Goal: Information Seeking & Learning: Learn about a topic

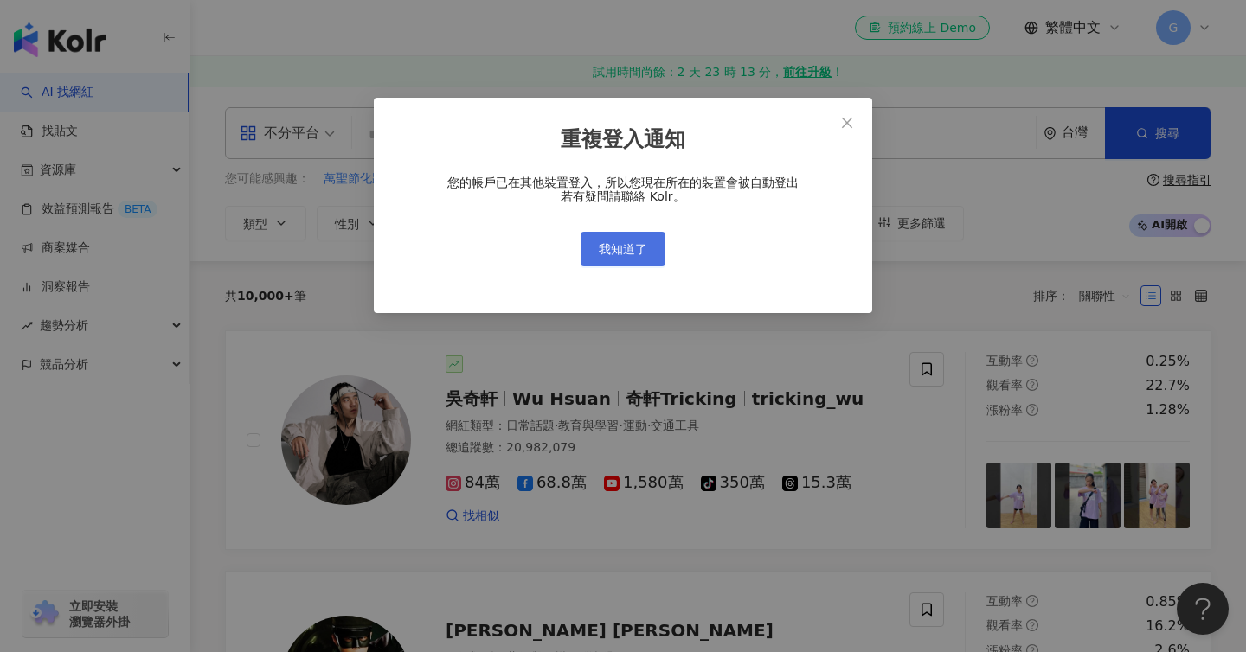
click at [651, 246] on button "我知道了" at bounding box center [622, 249] width 85 height 35
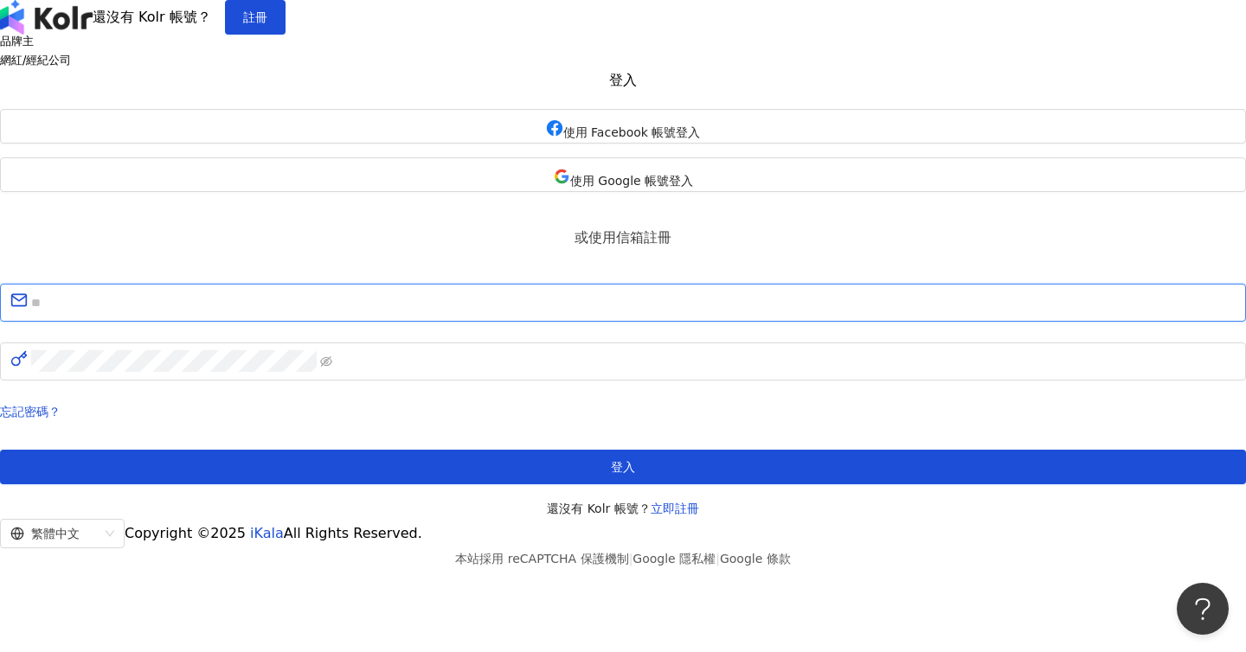
click at [633, 314] on input "text" at bounding box center [633, 303] width 1204 height 22
paste input "**********"
type input "**********"
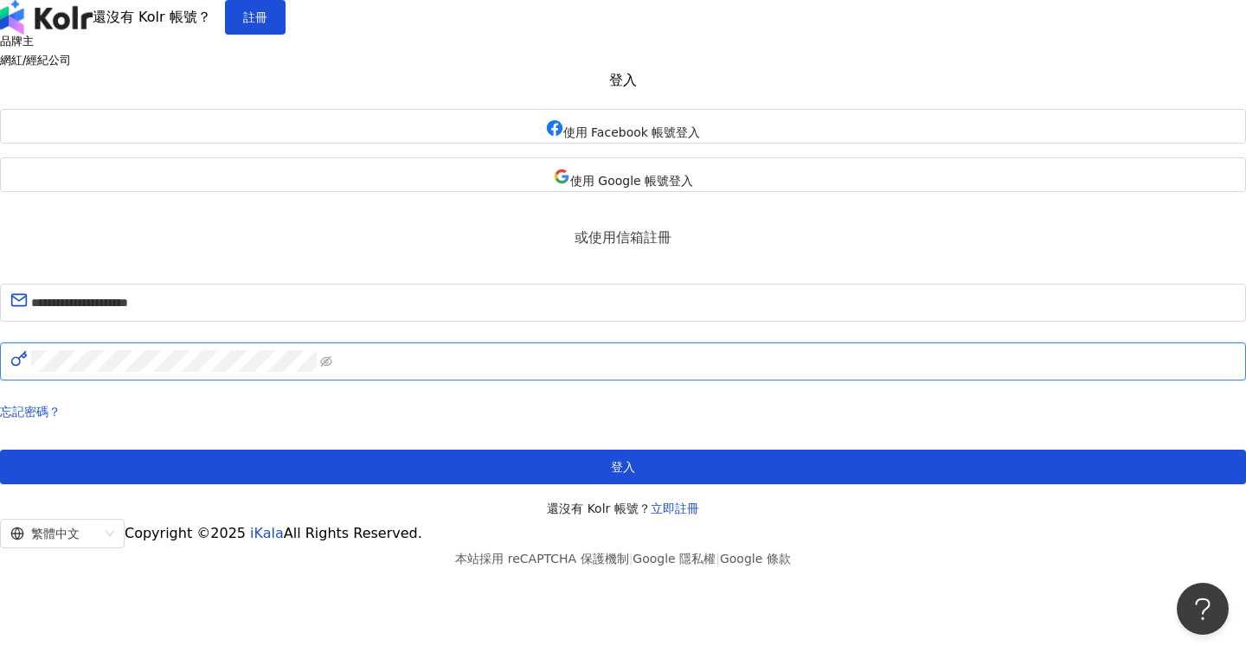
click button "登入" at bounding box center [623, 467] width 1246 height 35
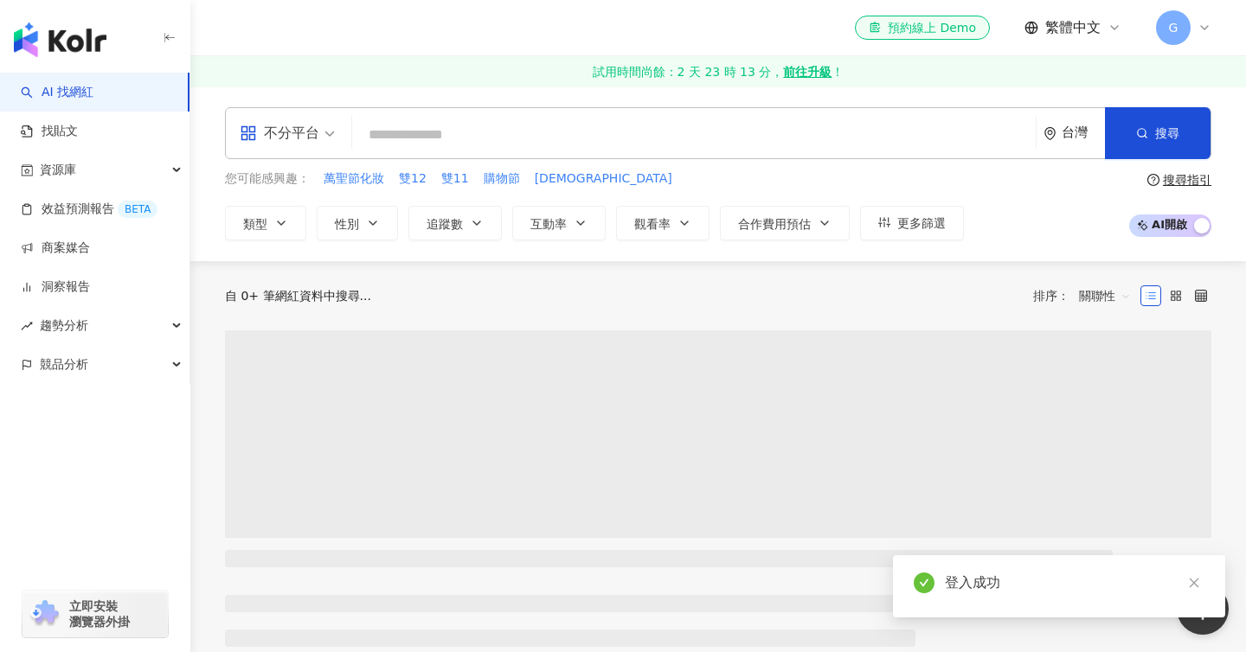
paste input "**********"
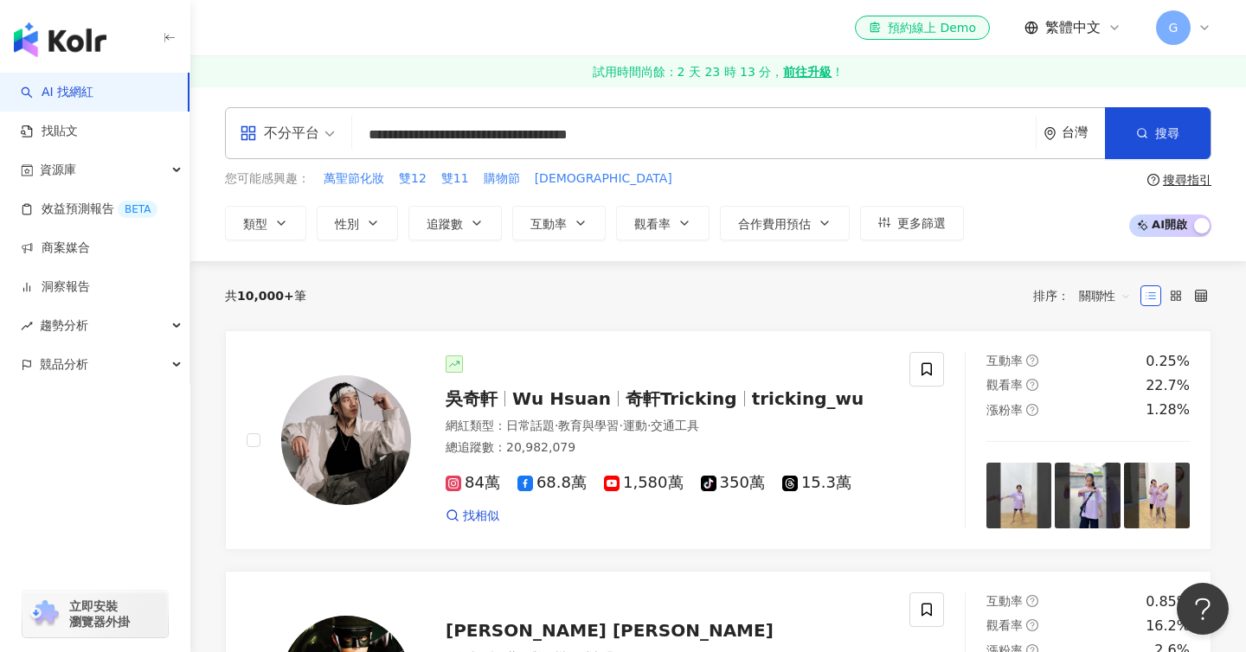
type input "**********"
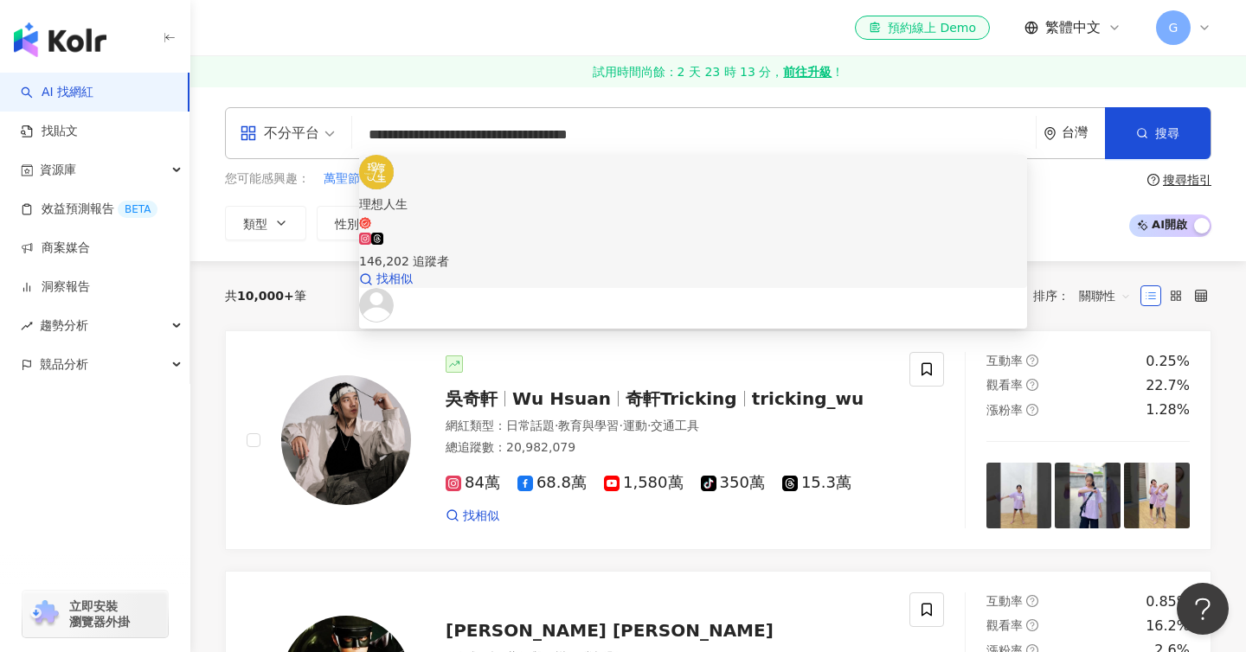
click at [383, 235] on span at bounding box center [377, 242] width 12 height 14
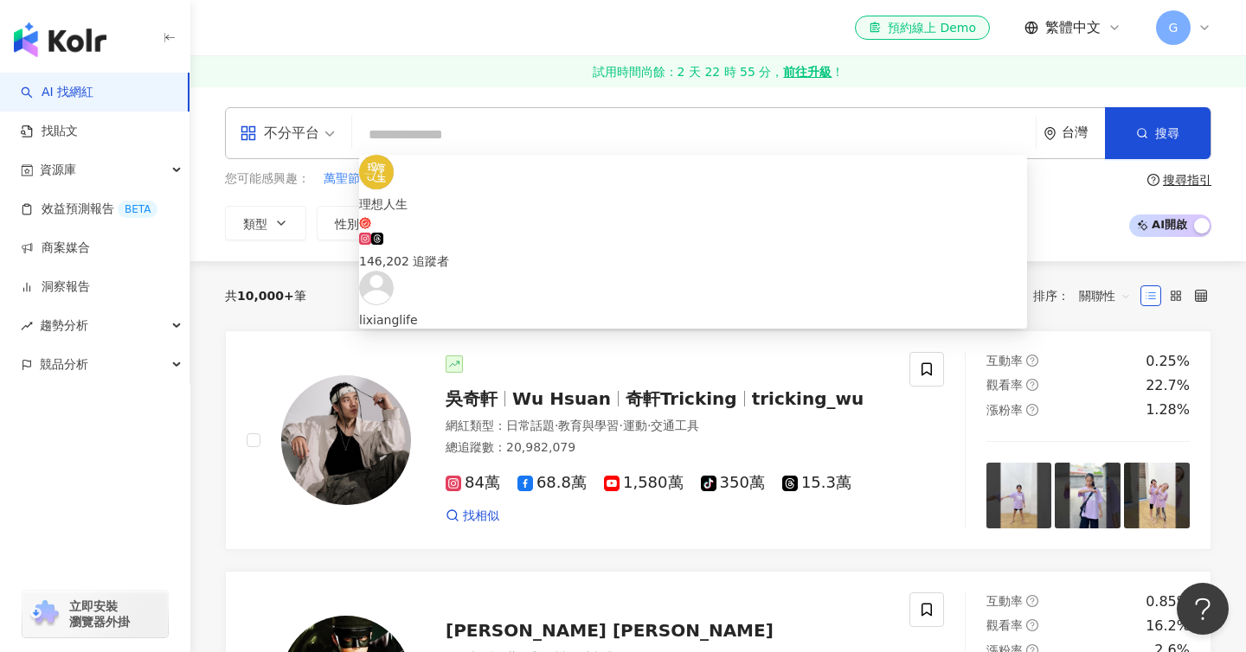
paste input "**********"
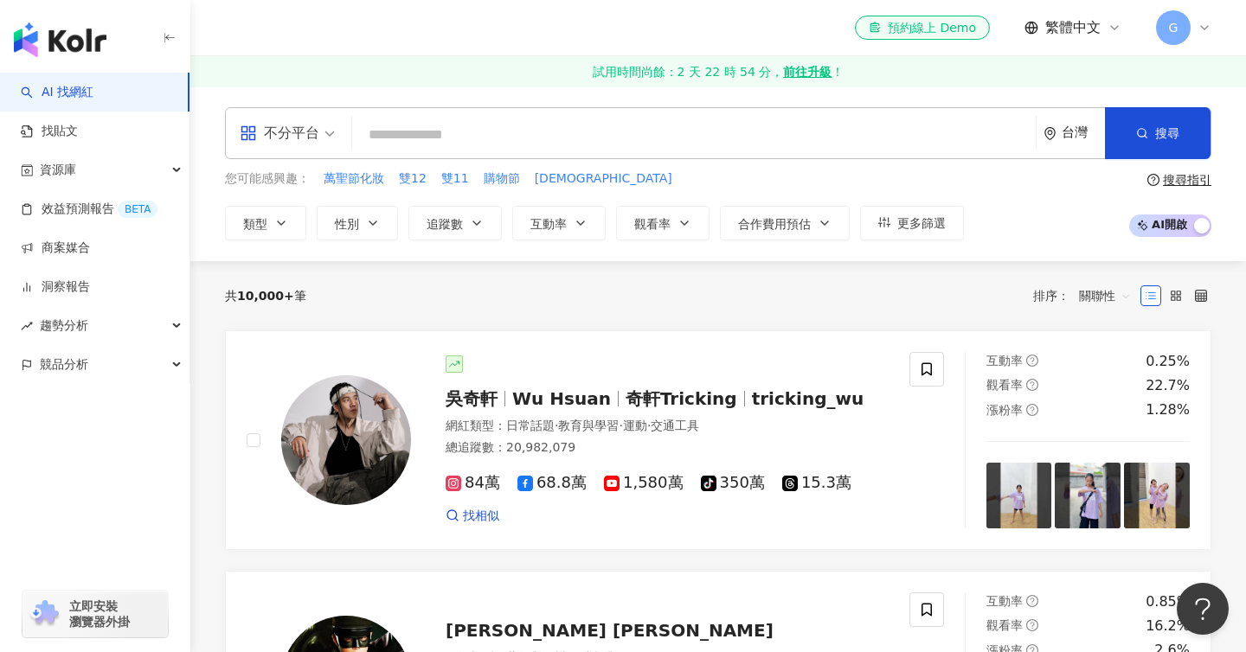
type input "**********"
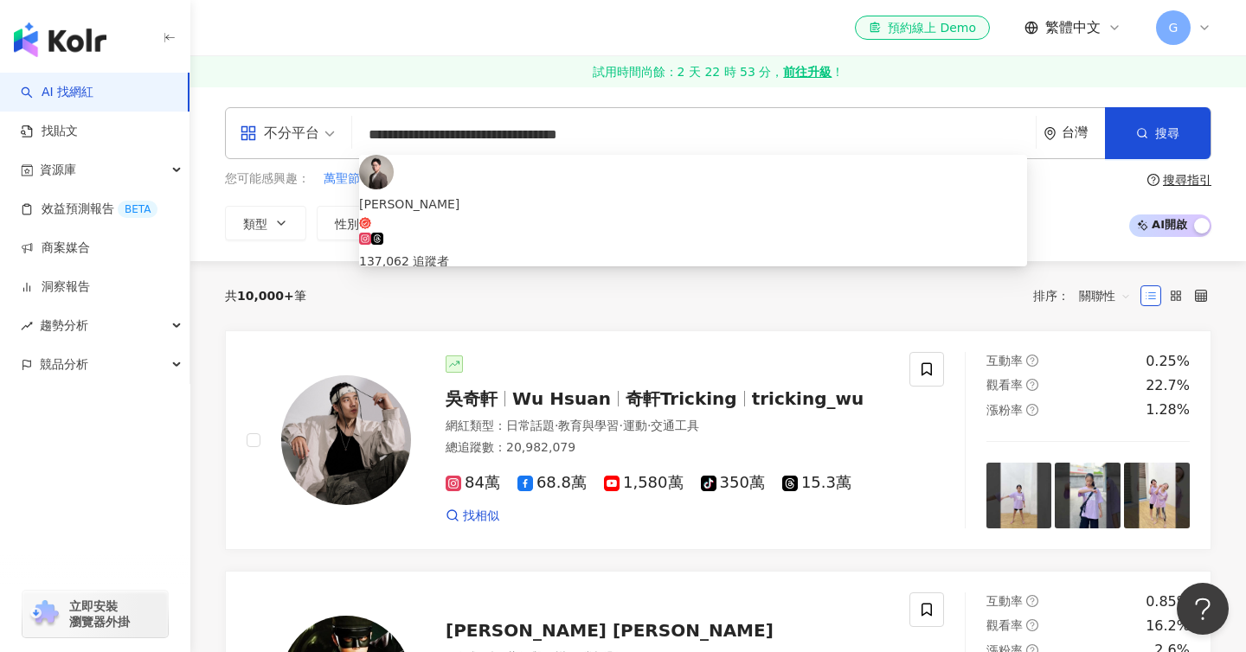
click at [445, 233] on div "137,062 追蹤者" at bounding box center [693, 252] width 668 height 38
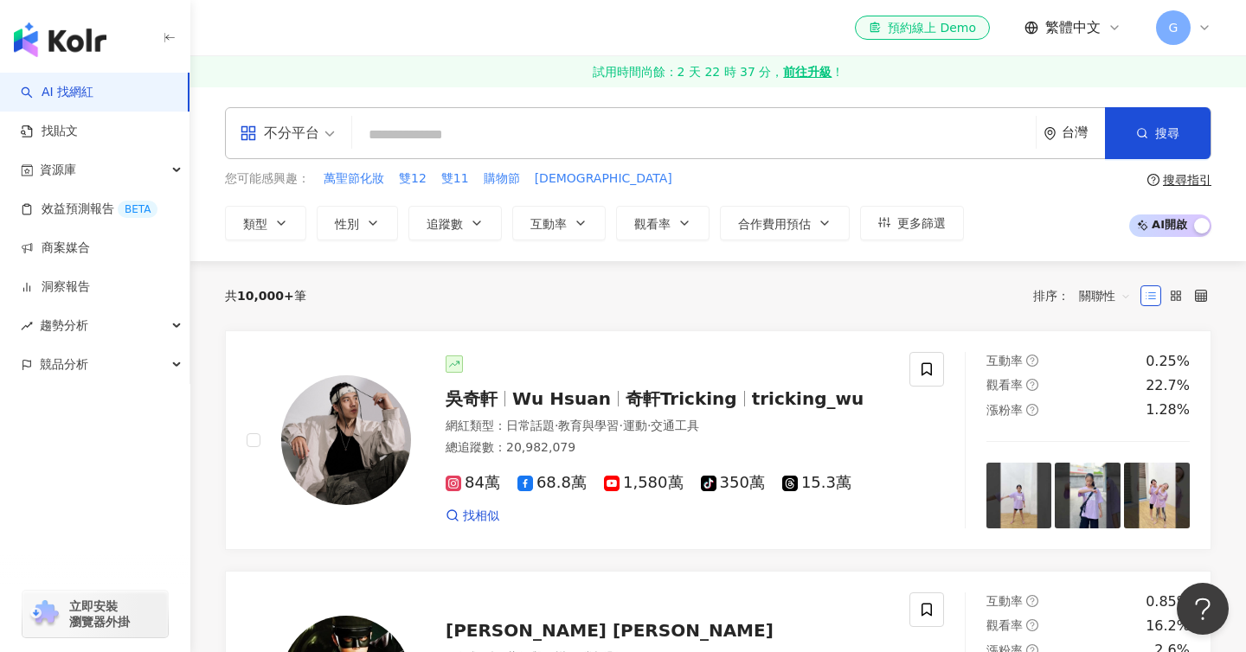
paste input "**********"
type input "**********"
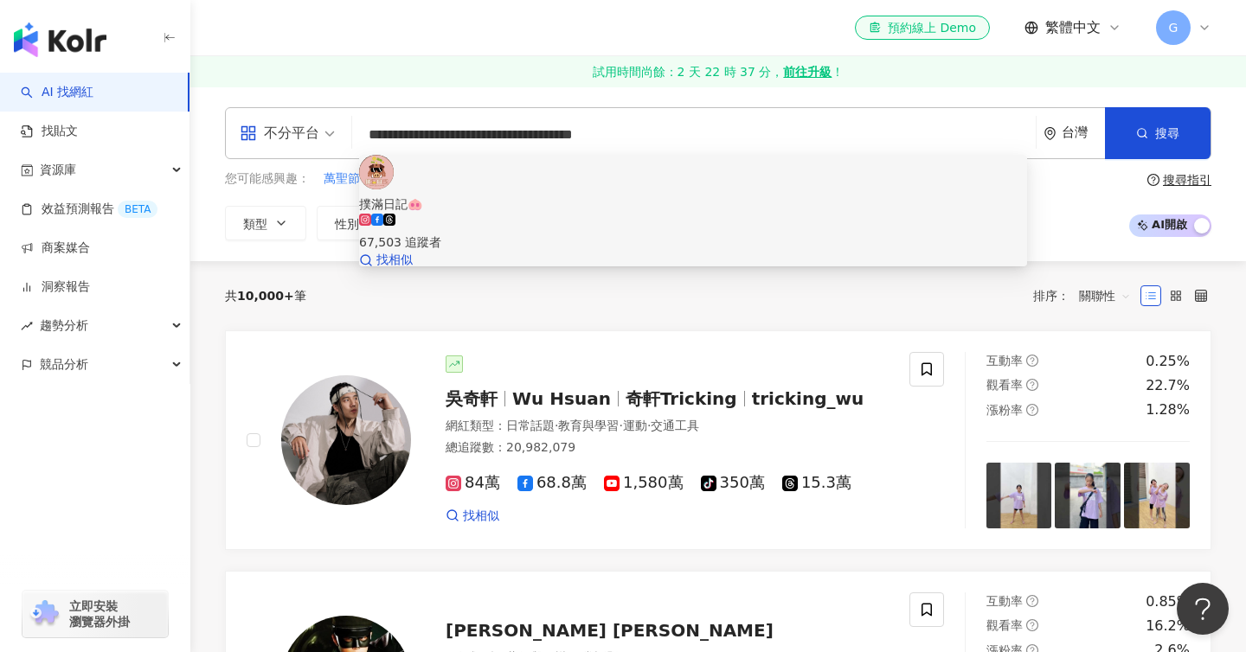
click at [556, 195] on span "撲滿日記🐽" at bounding box center [693, 204] width 668 height 19
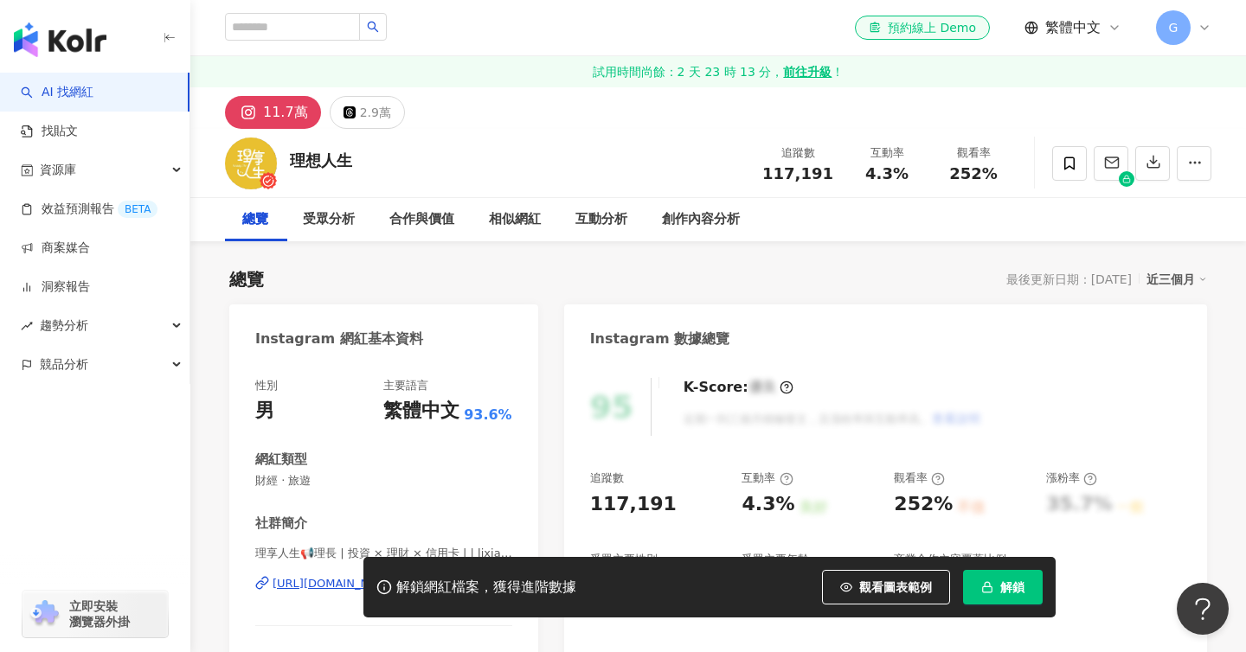
click at [984, 580] on button "解鎖" at bounding box center [1003, 587] width 80 height 35
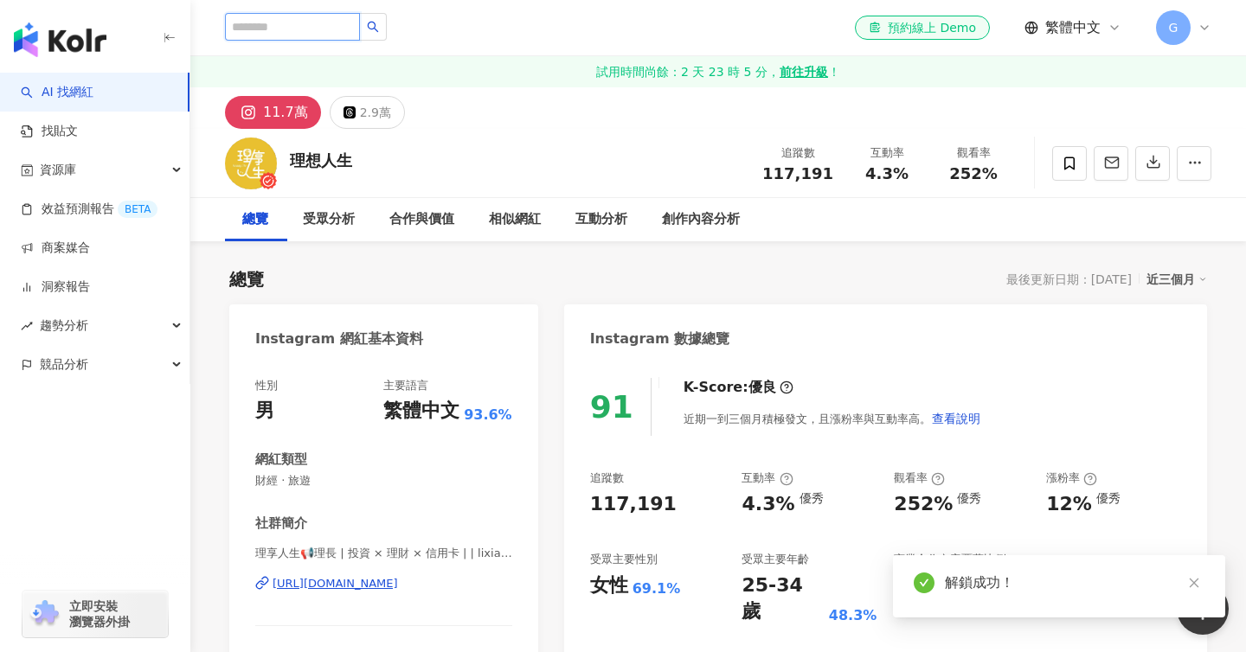
click at [272, 26] on input "search" at bounding box center [292, 27] width 135 height 28
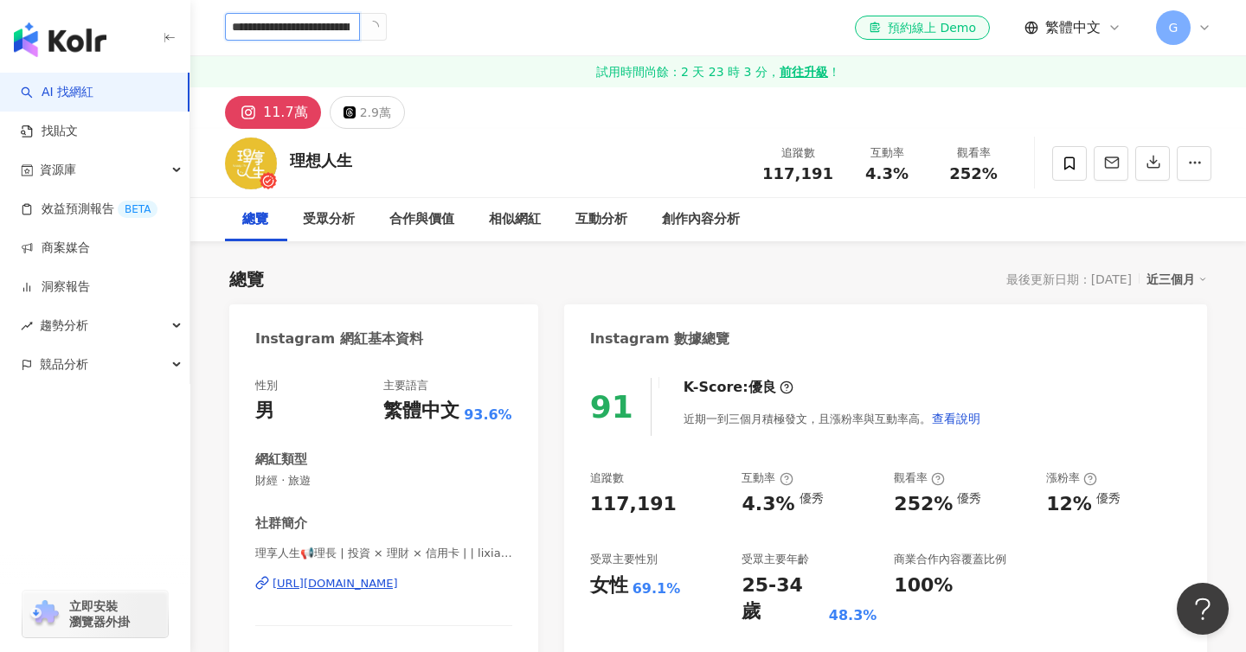
scroll to position [0, 185]
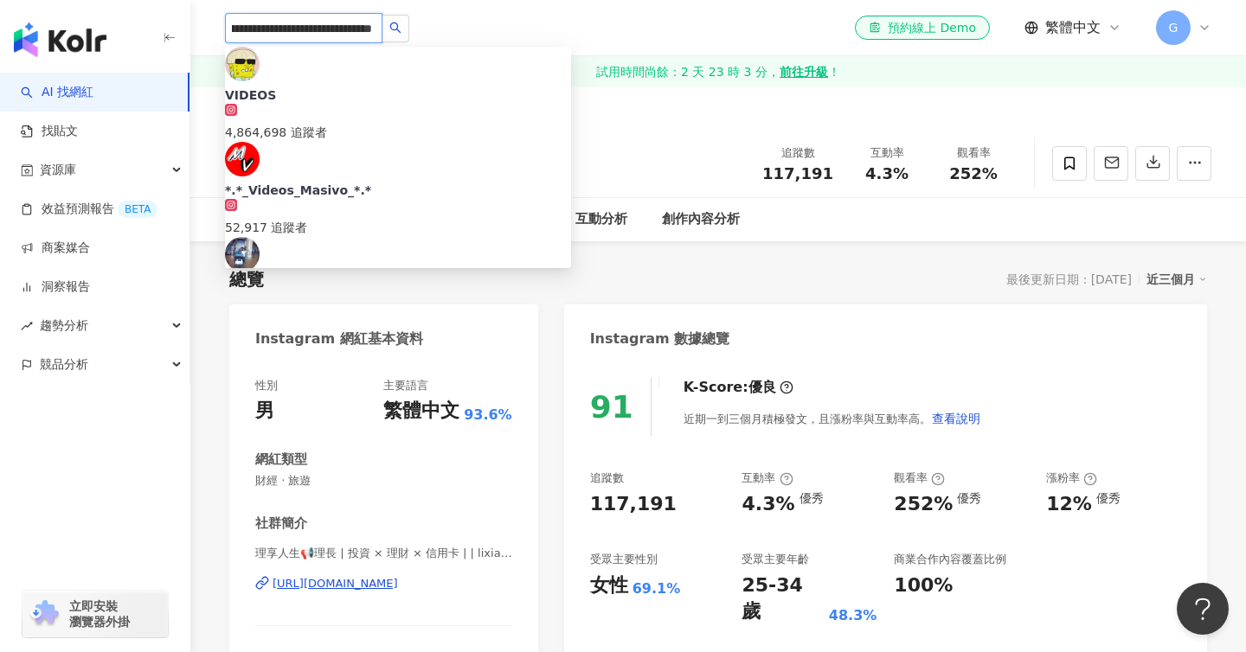
type input "**********"
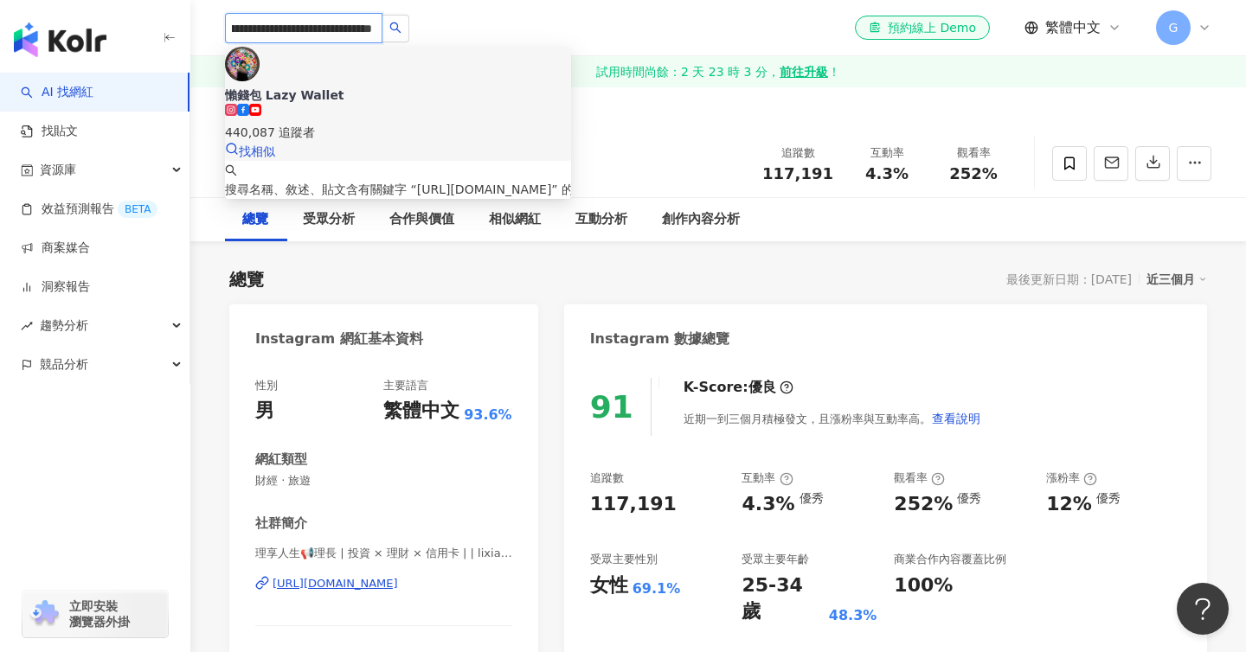
click at [341, 103] on div "懶錢包 Lazy Wallet 440,087 追蹤者 找相似" at bounding box center [398, 104] width 346 height 114
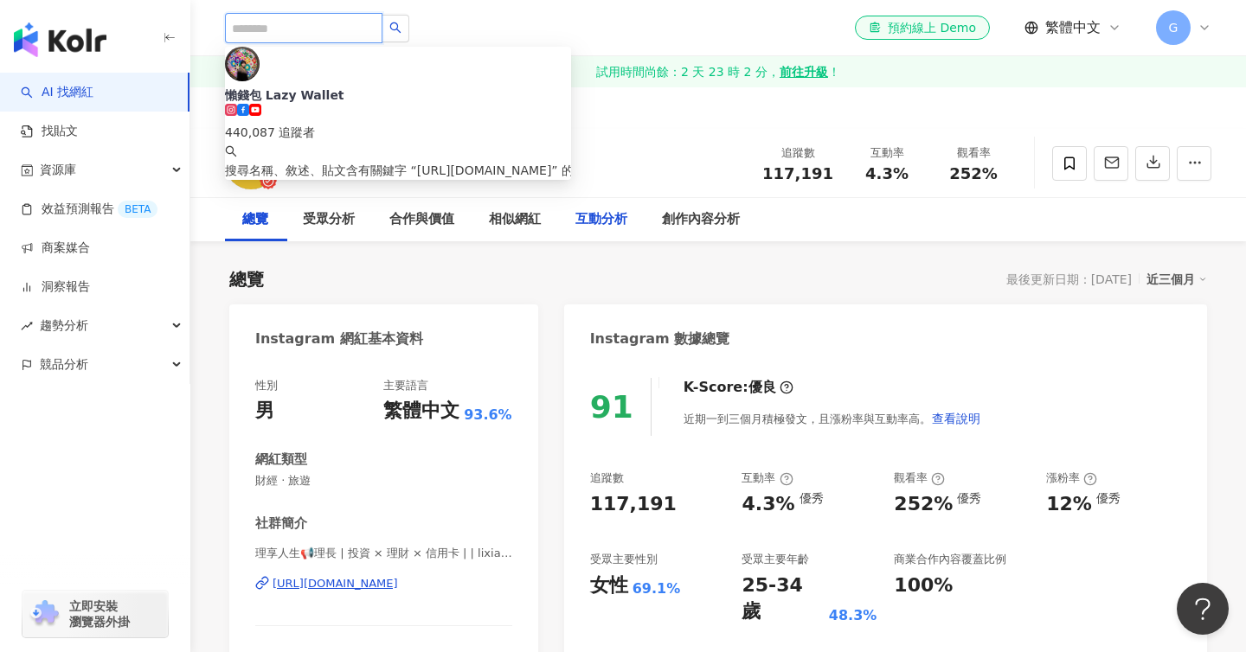
scroll to position [0, 0]
click at [605, 228] on div "互動分析" at bounding box center [601, 219] width 52 height 21
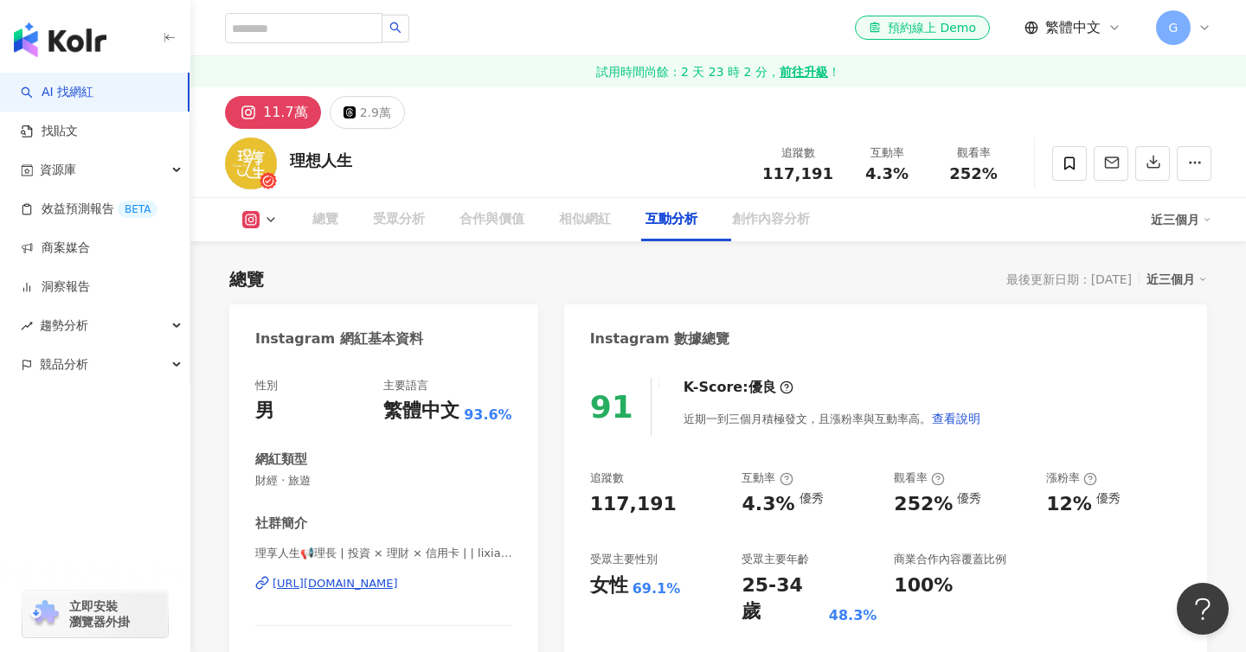
scroll to position [3480, 0]
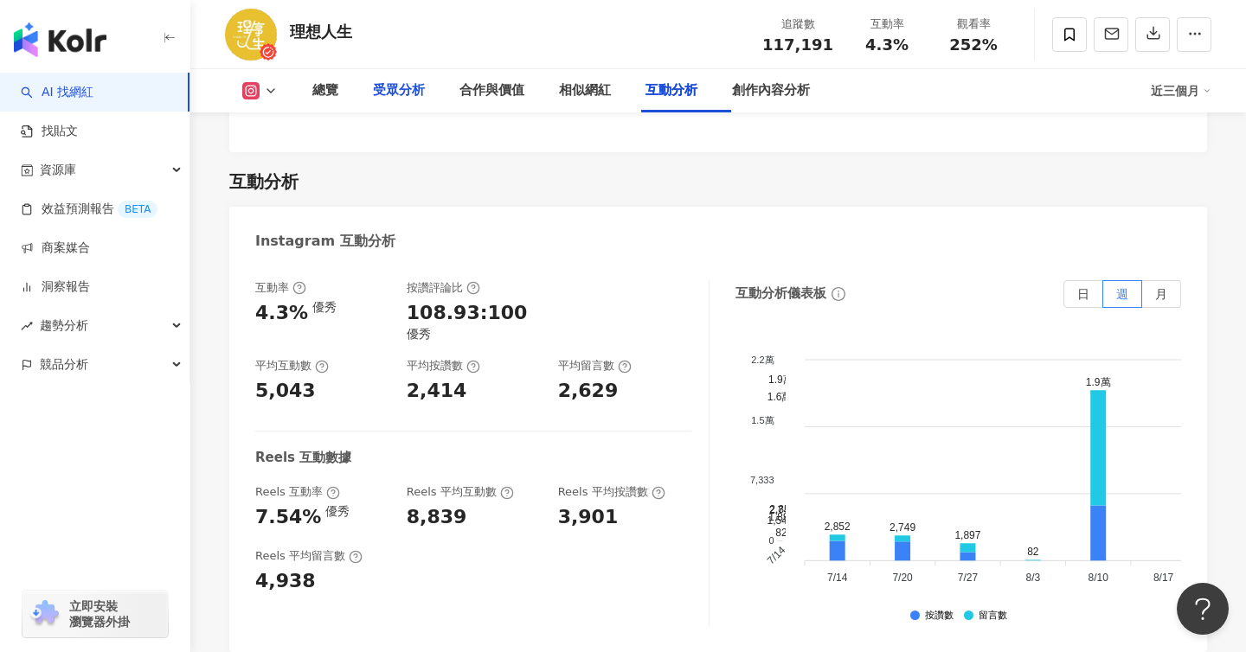
click at [407, 93] on div "受眾分析" at bounding box center [399, 90] width 52 height 21
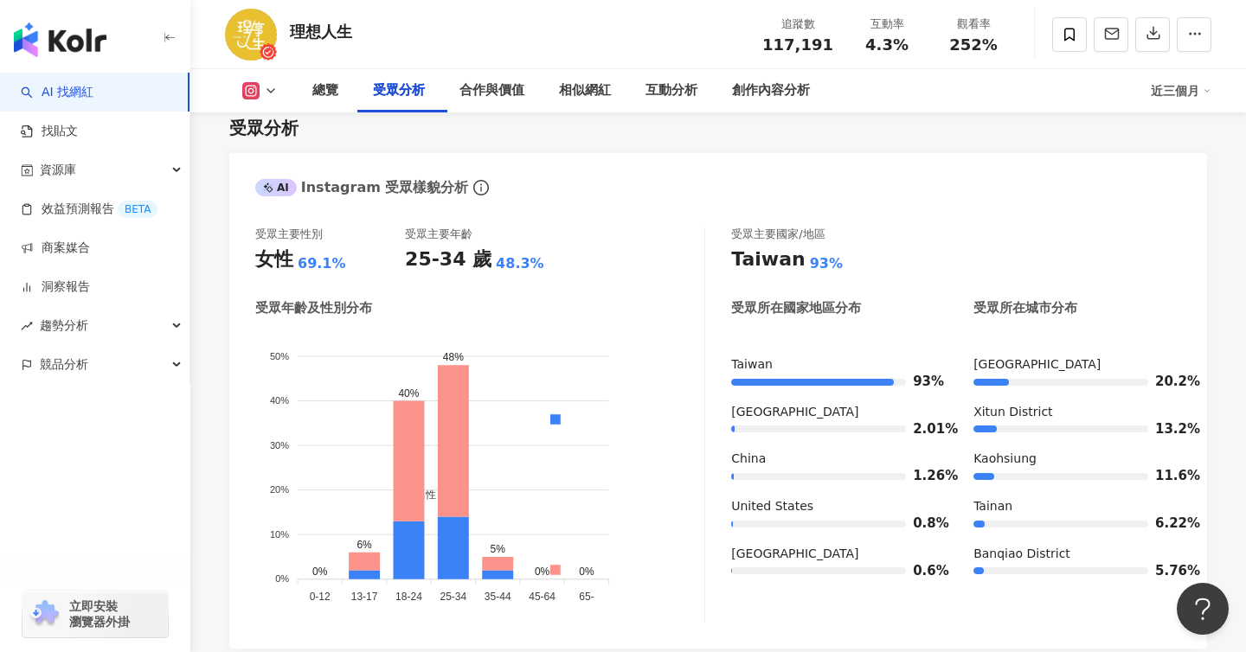
click at [649, 515] on div "男性 女性" at bounding box center [555, 503] width 289 height 305
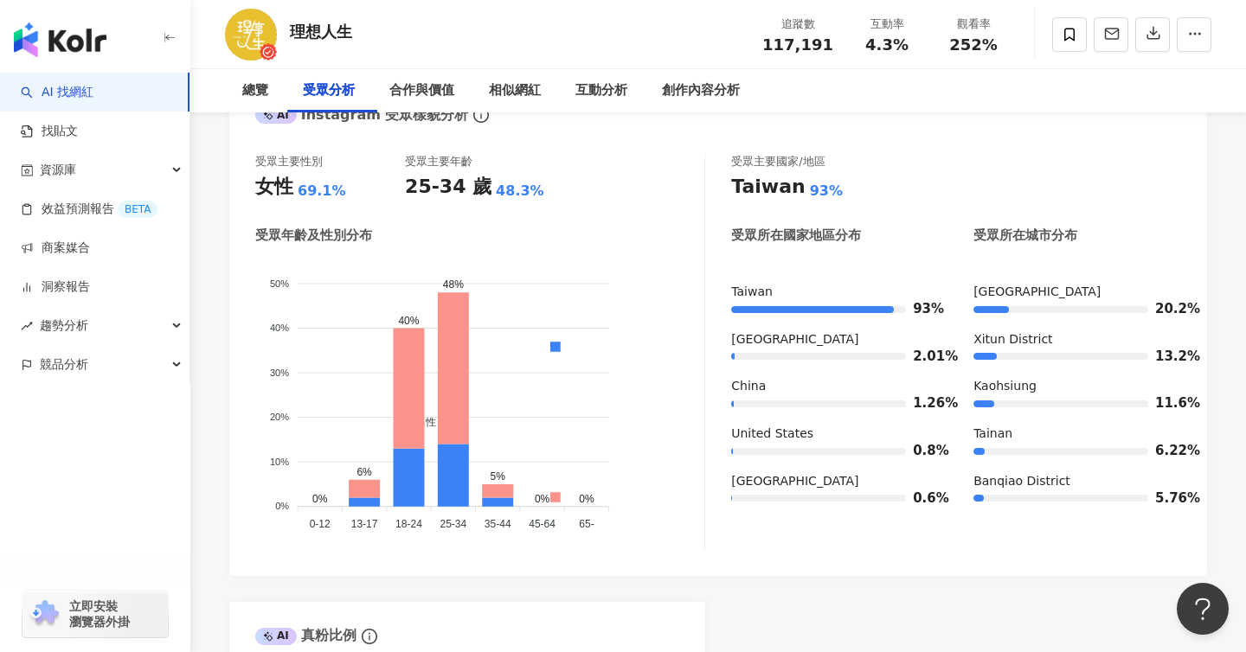
scroll to position [0, 0]
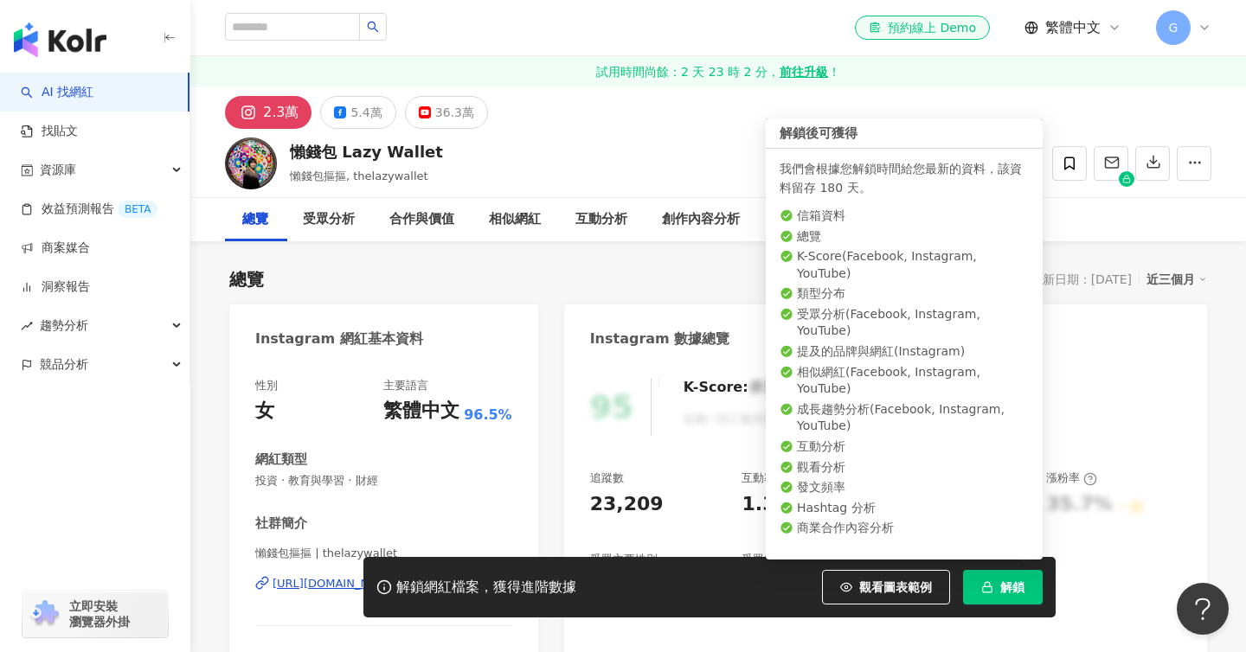
click at [984, 588] on icon "button" at bounding box center [987, 587] width 12 height 12
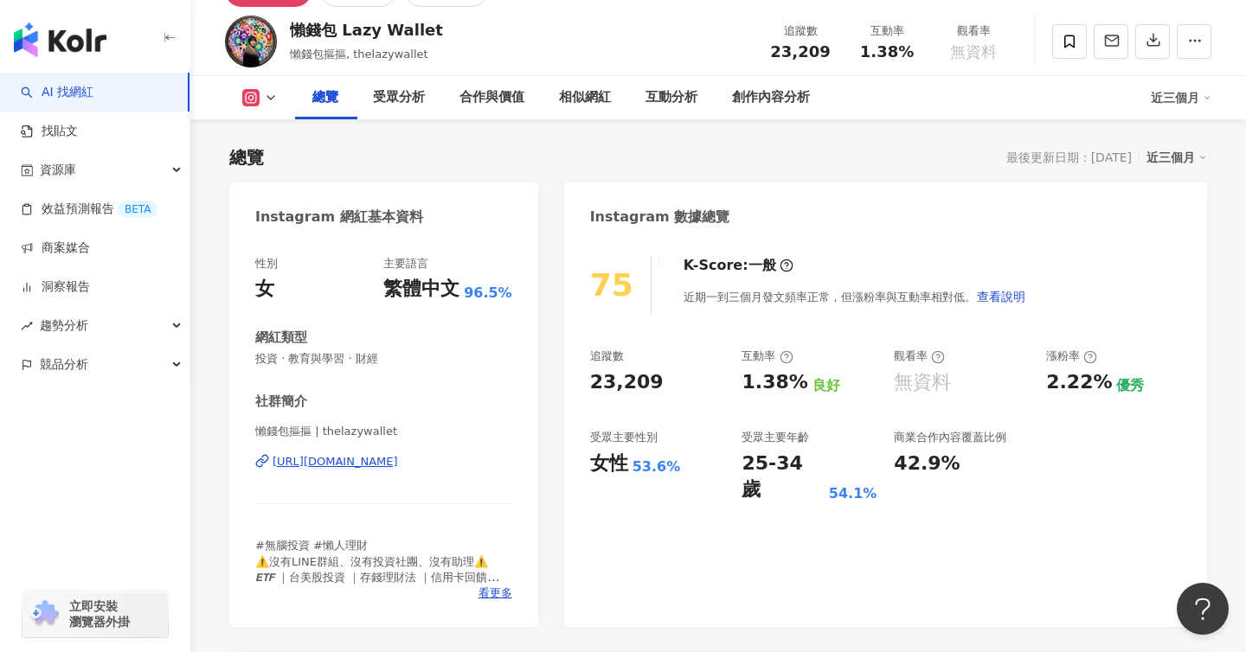
scroll to position [372, 0]
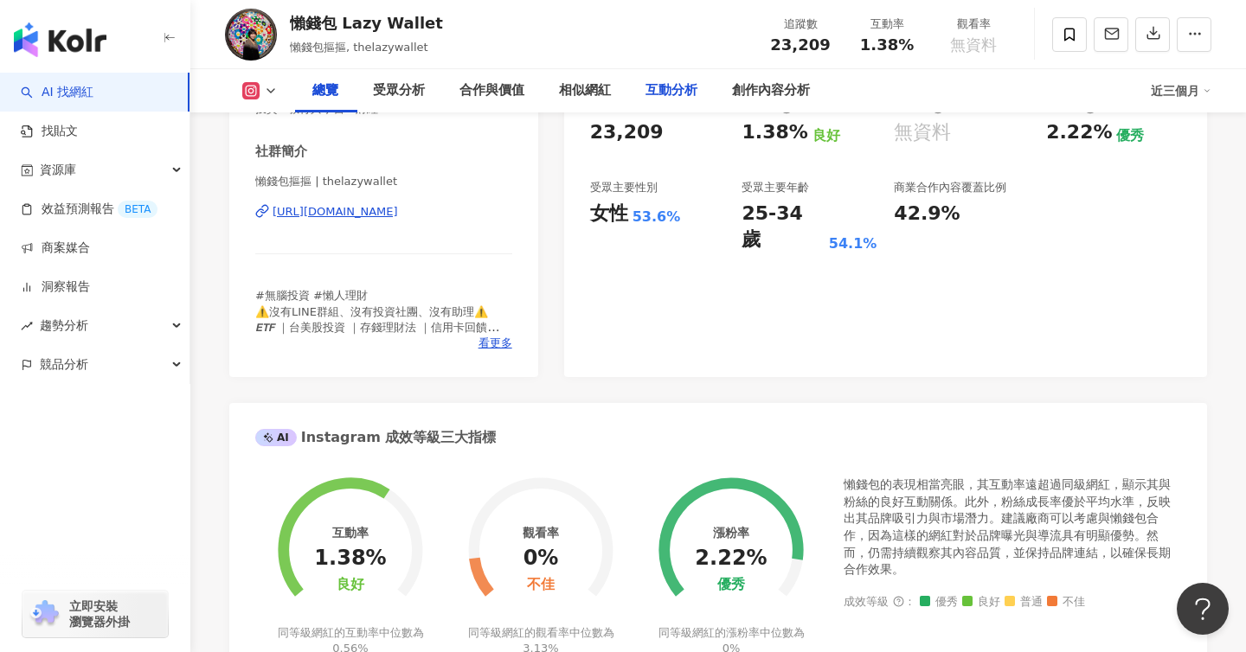
click at [674, 93] on div "互動分析" at bounding box center [671, 90] width 52 height 21
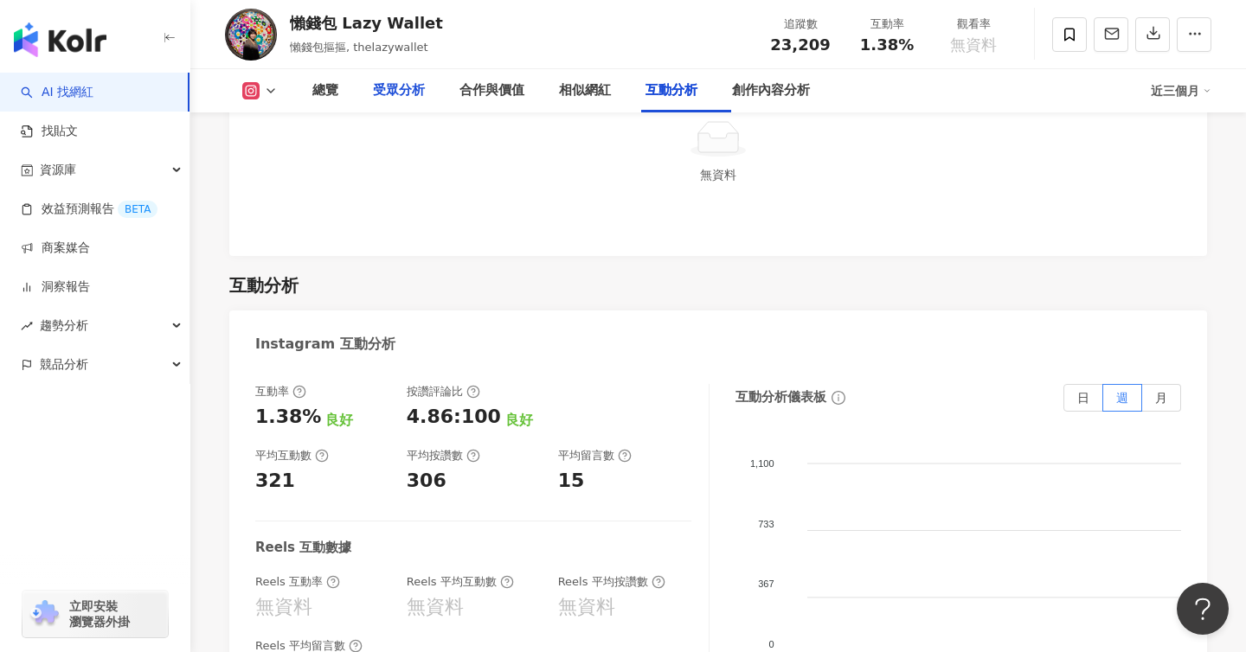
click at [396, 80] on div "受眾分析" at bounding box center [399, 90] width 52 height 21
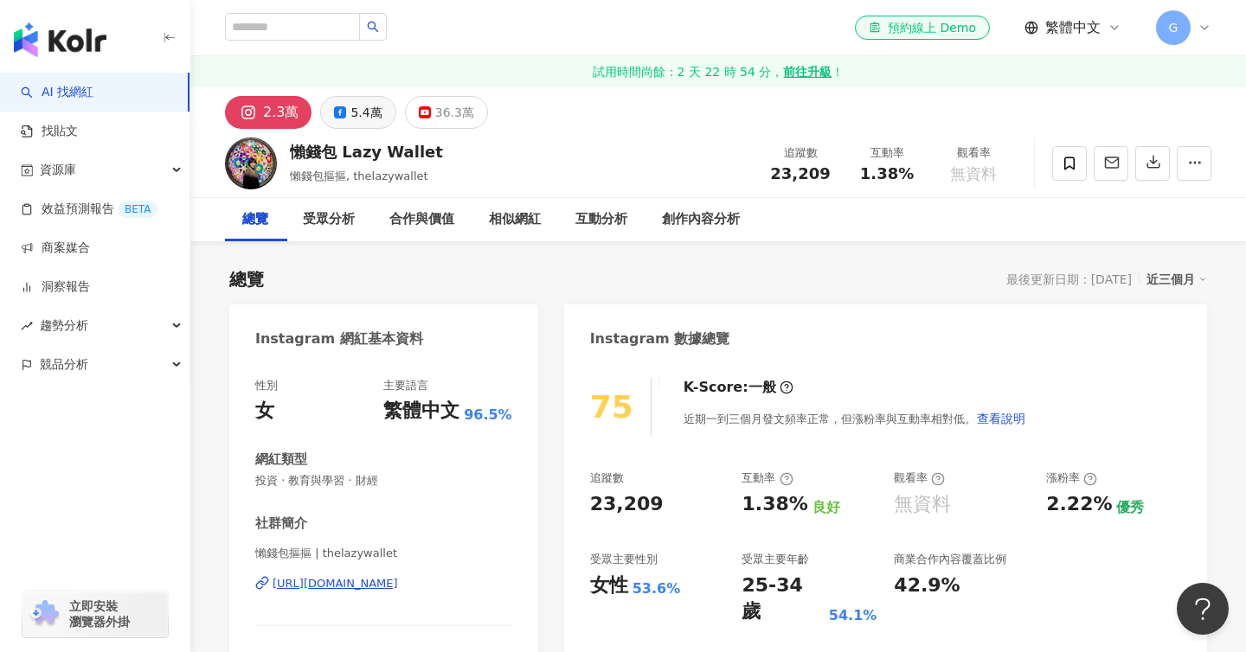
click at [350, 118] on div "5.4萬" at bounding box center [365, 112] width 31 height 24
click at [395, 592] on div "https://www.instagram.com/thelazywallet/" at bounding box center [335, 584] width 125 height 16
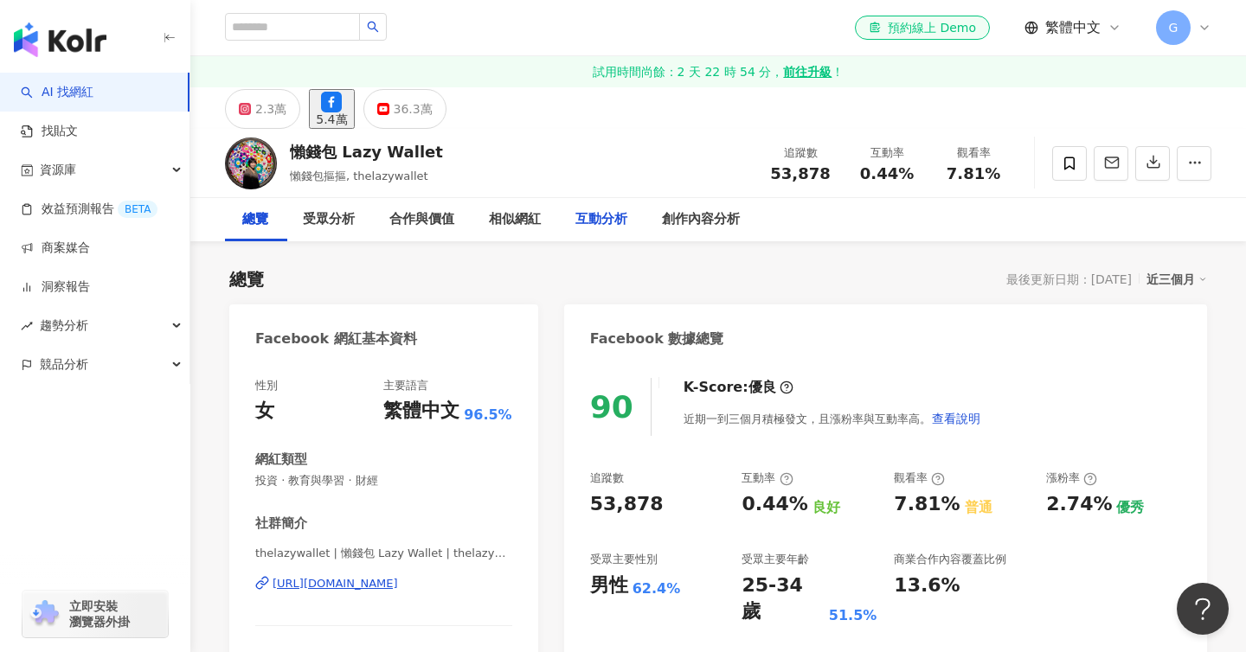
click at [621, 207] on div "互動分析" at bounding box center [601, 219] width 87 height 43
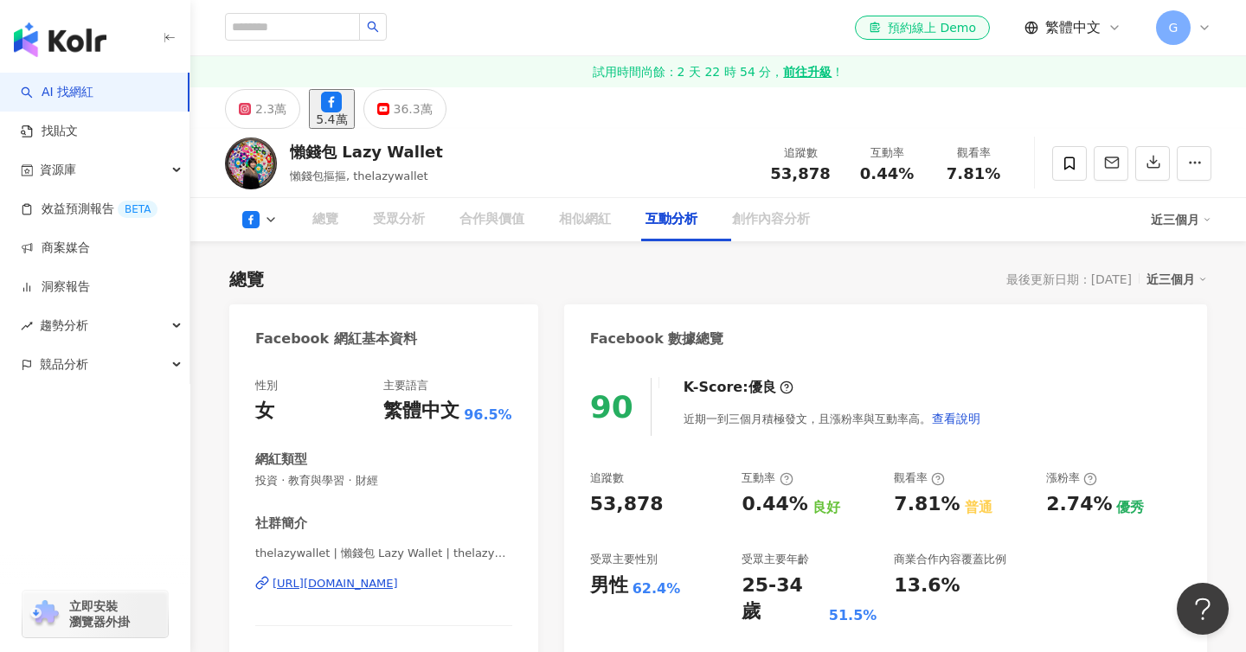
scroll to position [2766, 0]
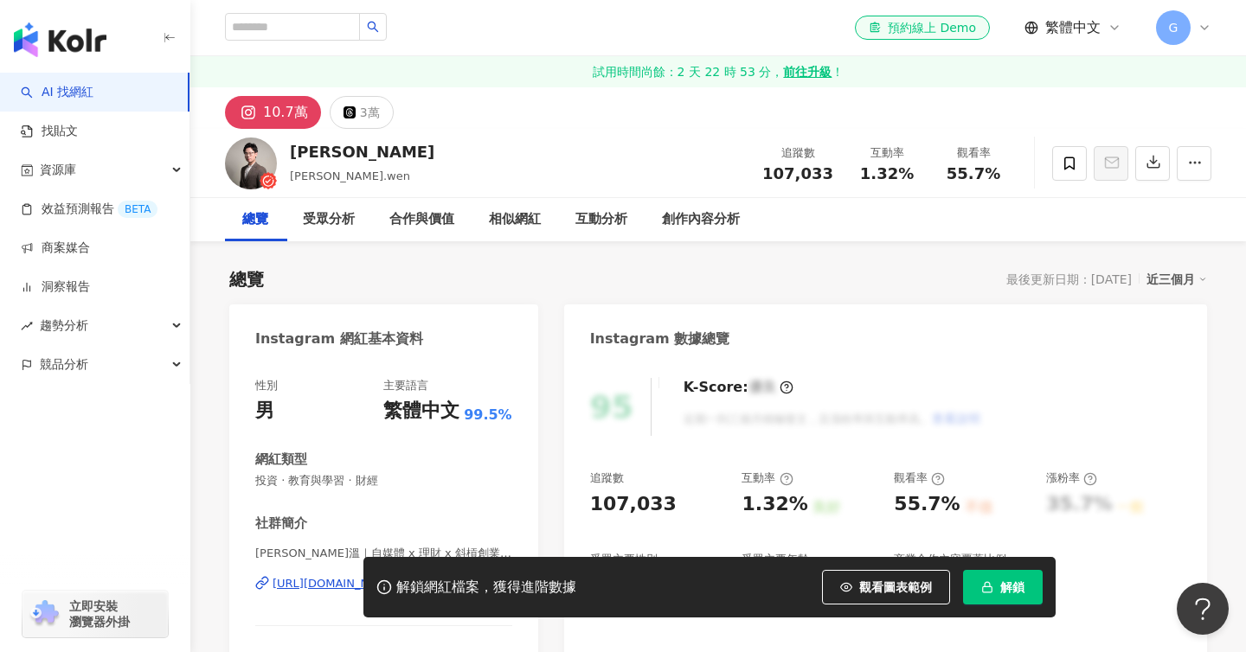
click at [1010, 593] on span "解鎖" at bounding box center [1012, 587] width 24 height 14
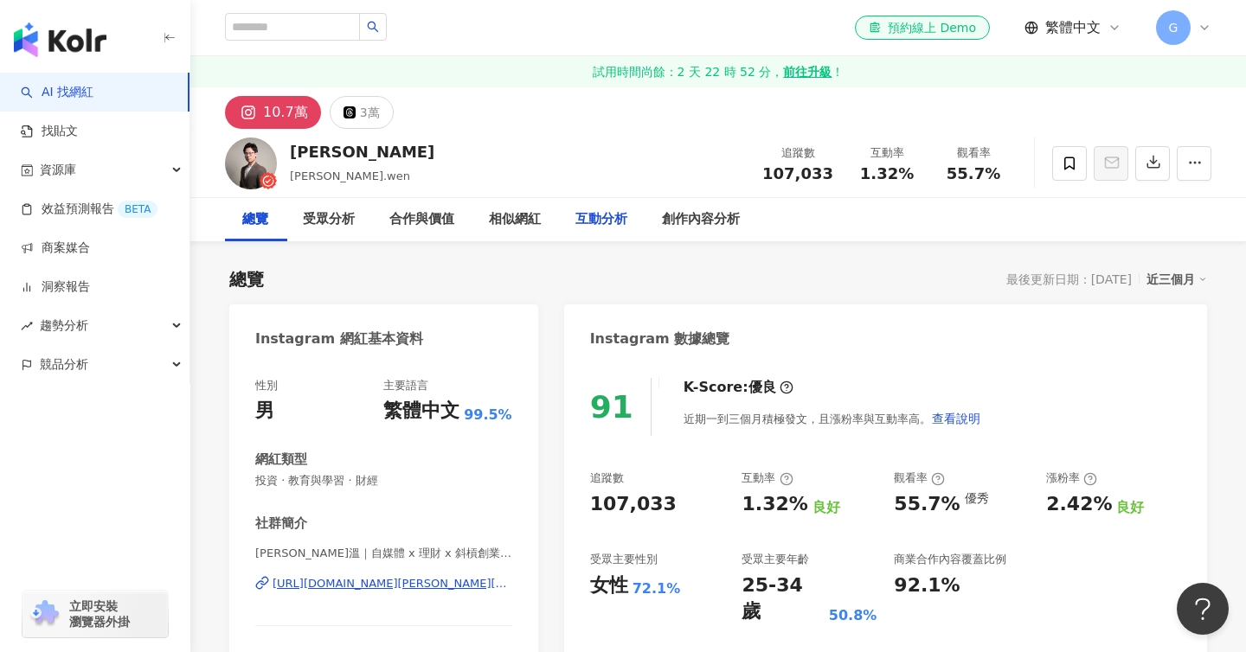
click at [597, 217] on div "互動分析" at bounding box center [601, 219] width 52 height 21
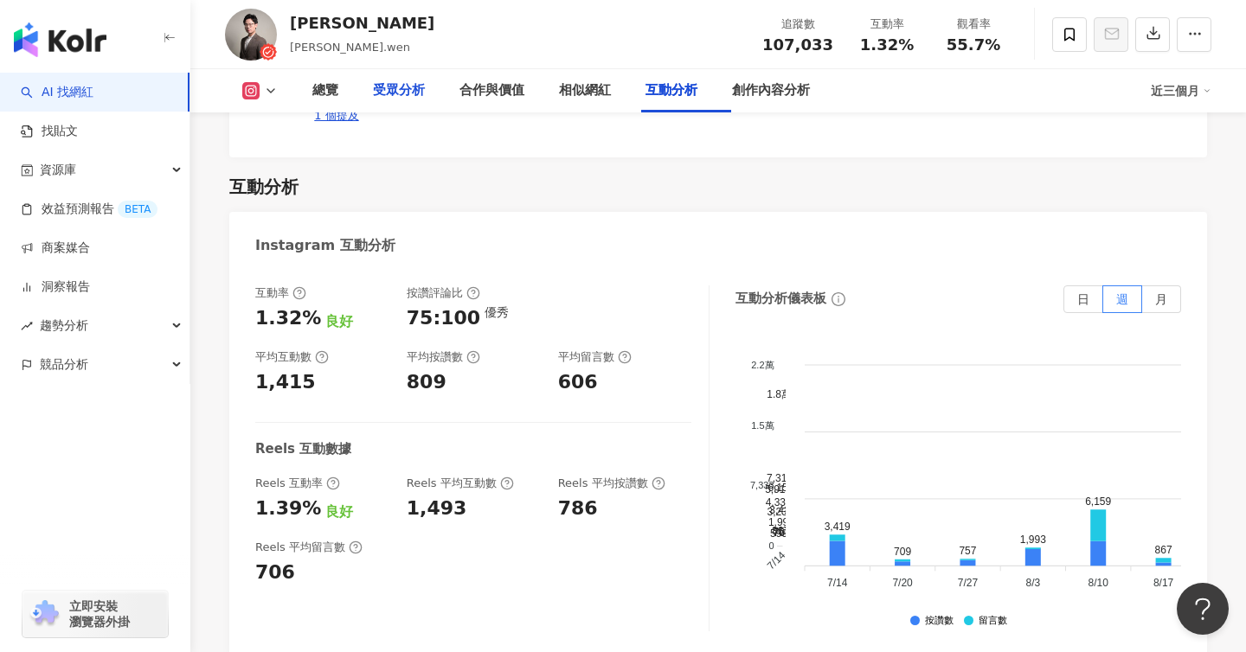
click at [425, 87] on div "受眾分析" at bounding box center [399, 90] width 52 height 21
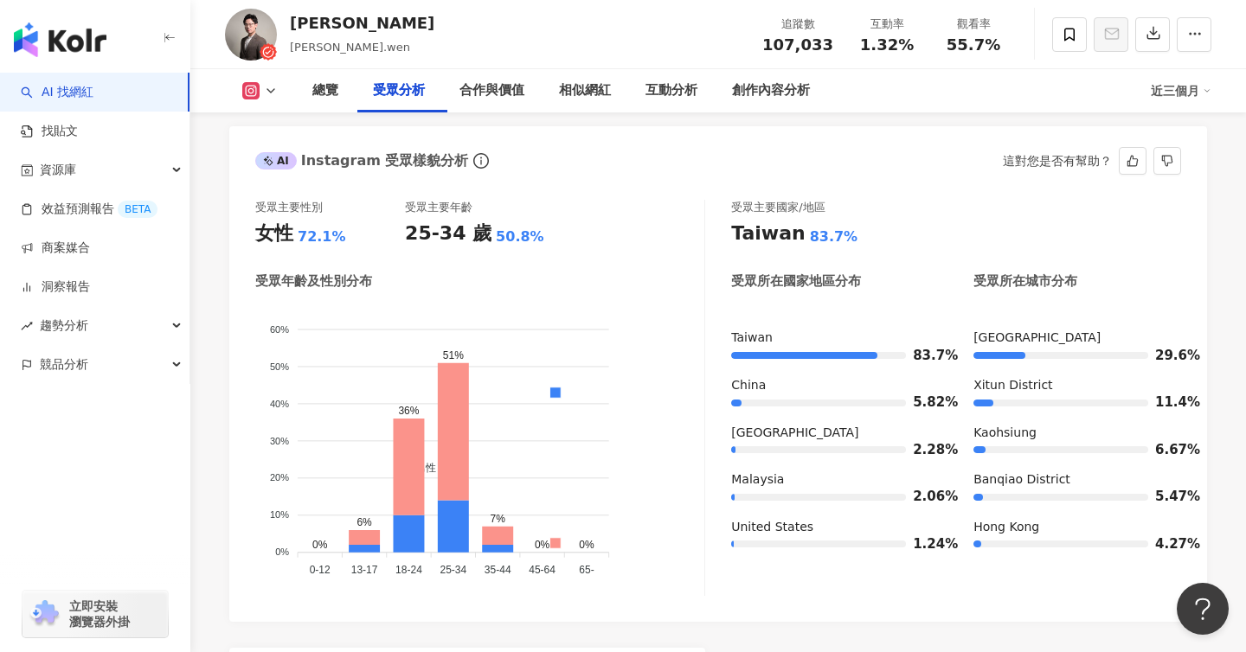
click at [582, 301] on div "受眾主要性別 女性 72.1% 受眾主要年齡 25-34 歲 50.8% 受眾年齡及性別分布 男性 女性 60% 60% 50% 50% 40% 40% 30…" at bounding box center [480, 397] width 450 height 395
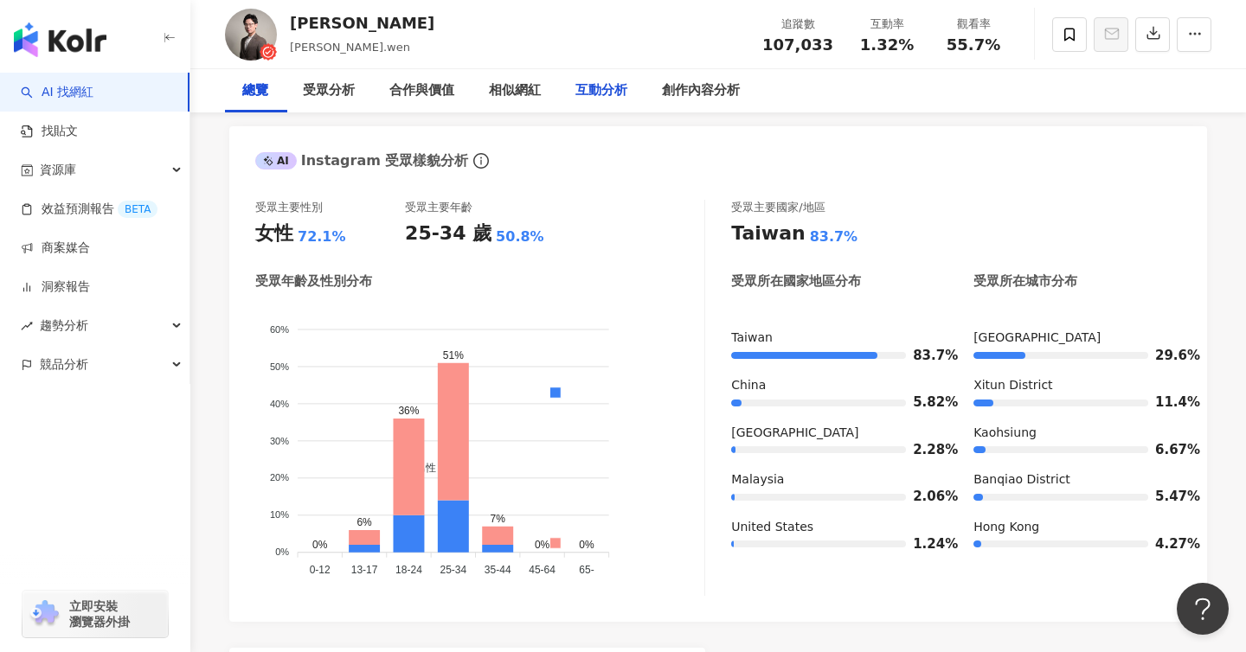
scroll to position [0, 0]
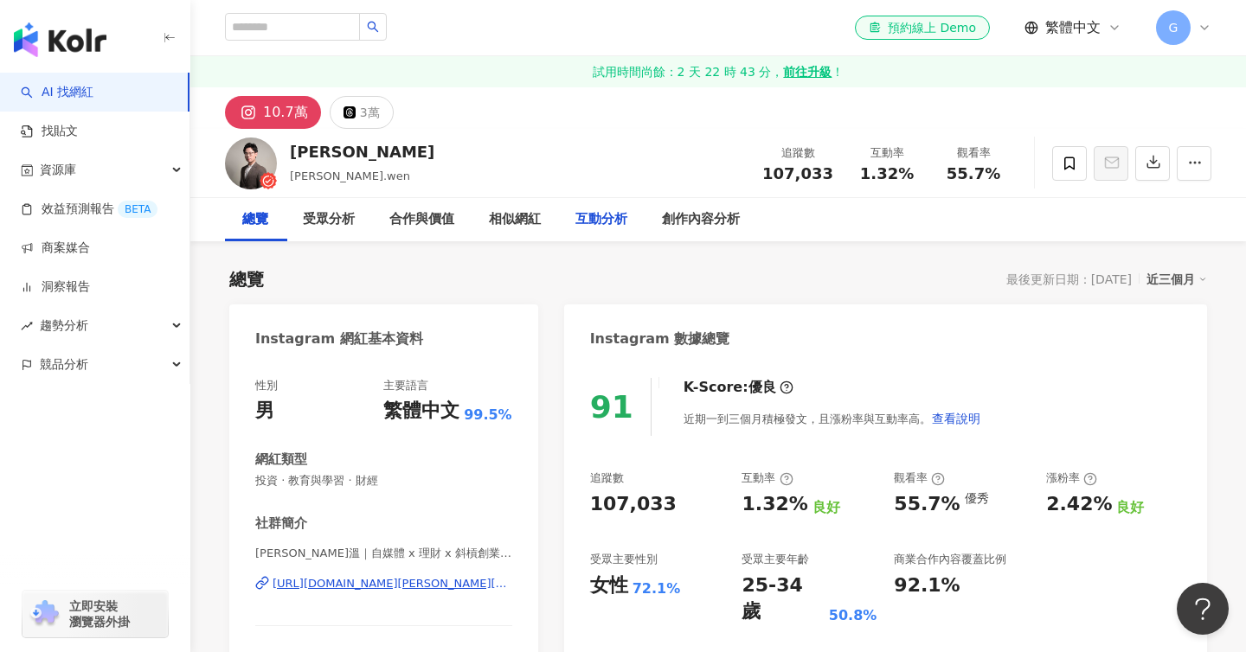
click at [645, 213] on div "互動分析" at bounding box center [601, 219] width 87 height 43
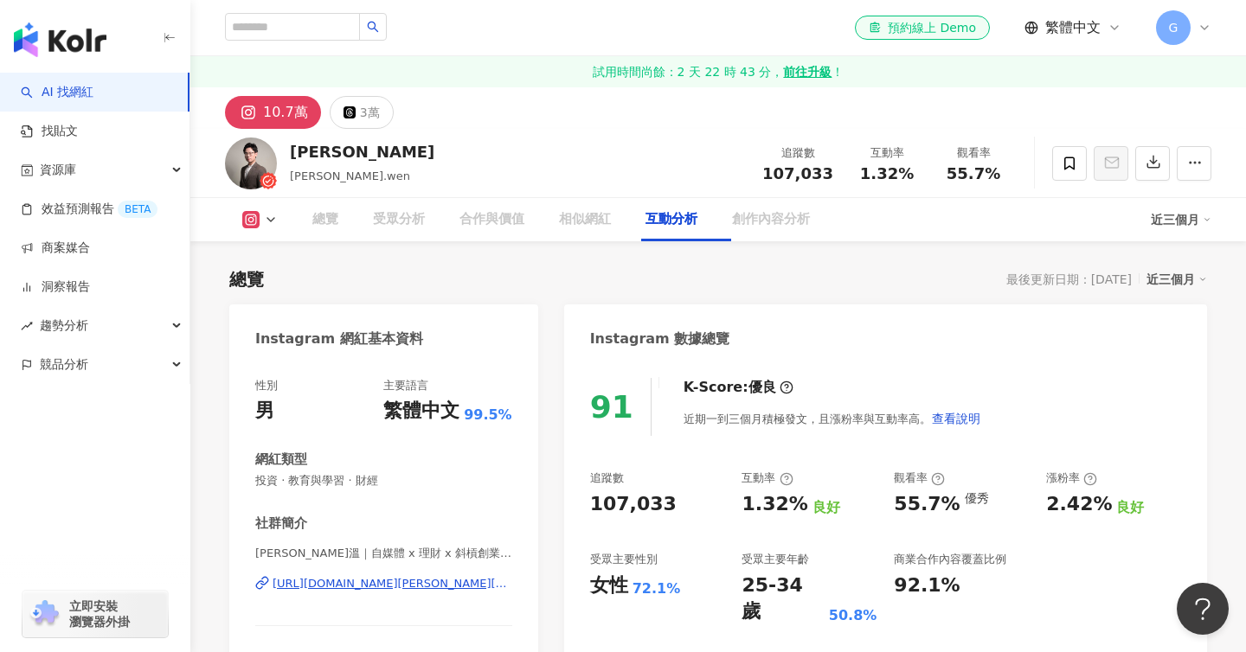
scroll to position [3441, 0]
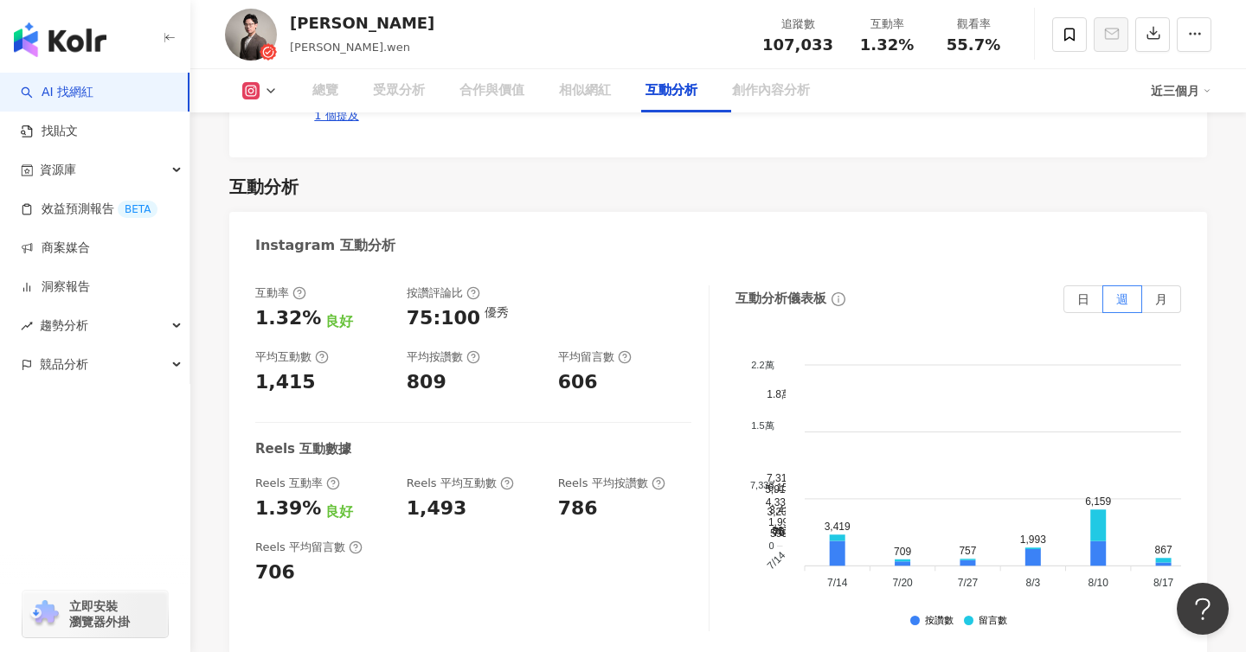
click at [326, 82] on div "總覽" at bounding box center [325, 90] width 26 height 21
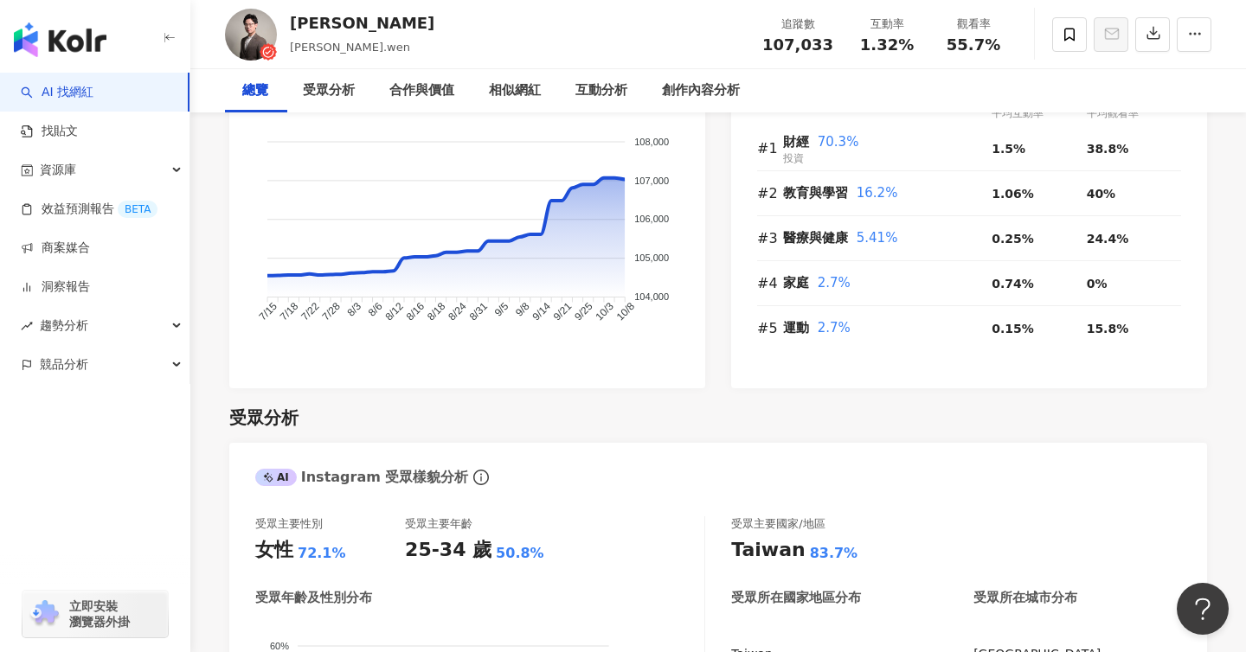
scroll to position [0, 0]
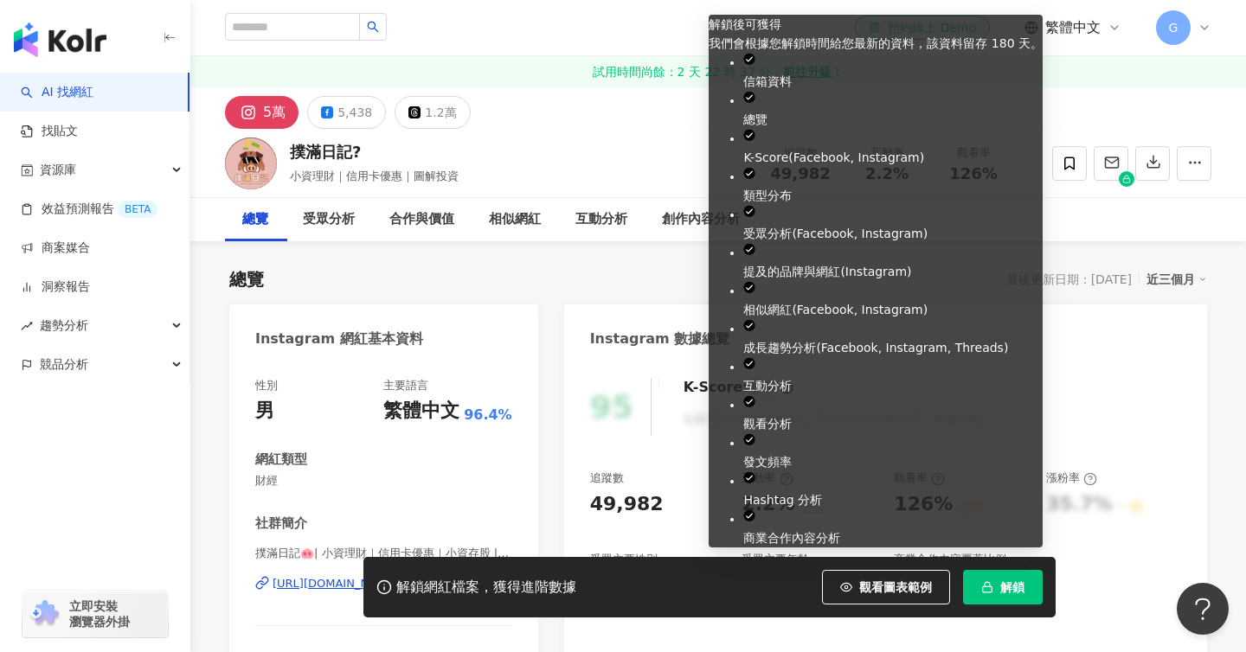
click at [1015, 593] on span "解鎖" at bounding box center [1012, 587] width 24 height 14
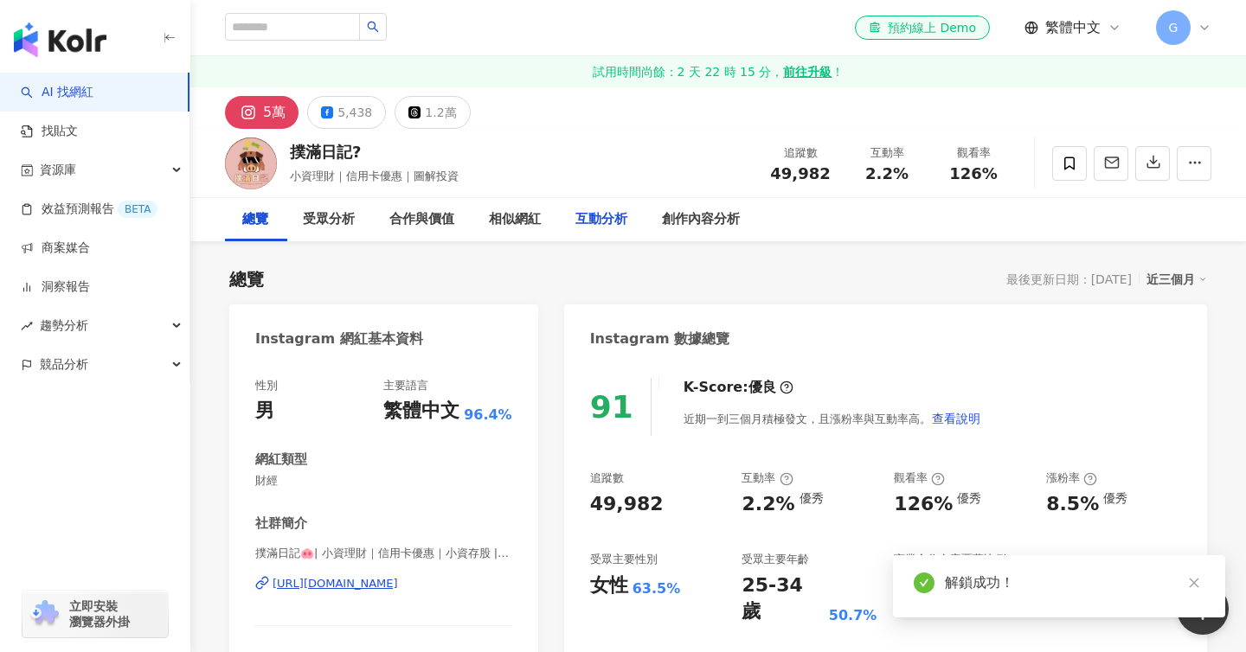
click at [616, 221] on div "互動分析" at bounding box center [601, 219] width 52 height 21
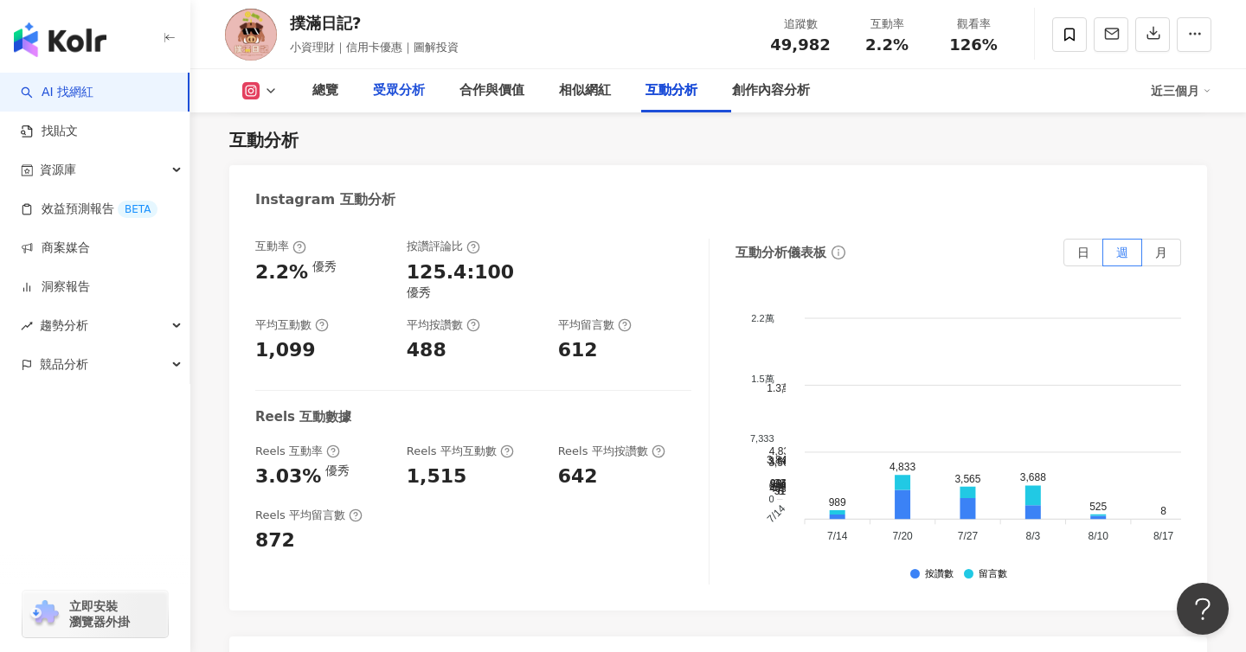
click at [398, 83] on div "受眾分析" at bounding box center [399, 90] width 52 height 21
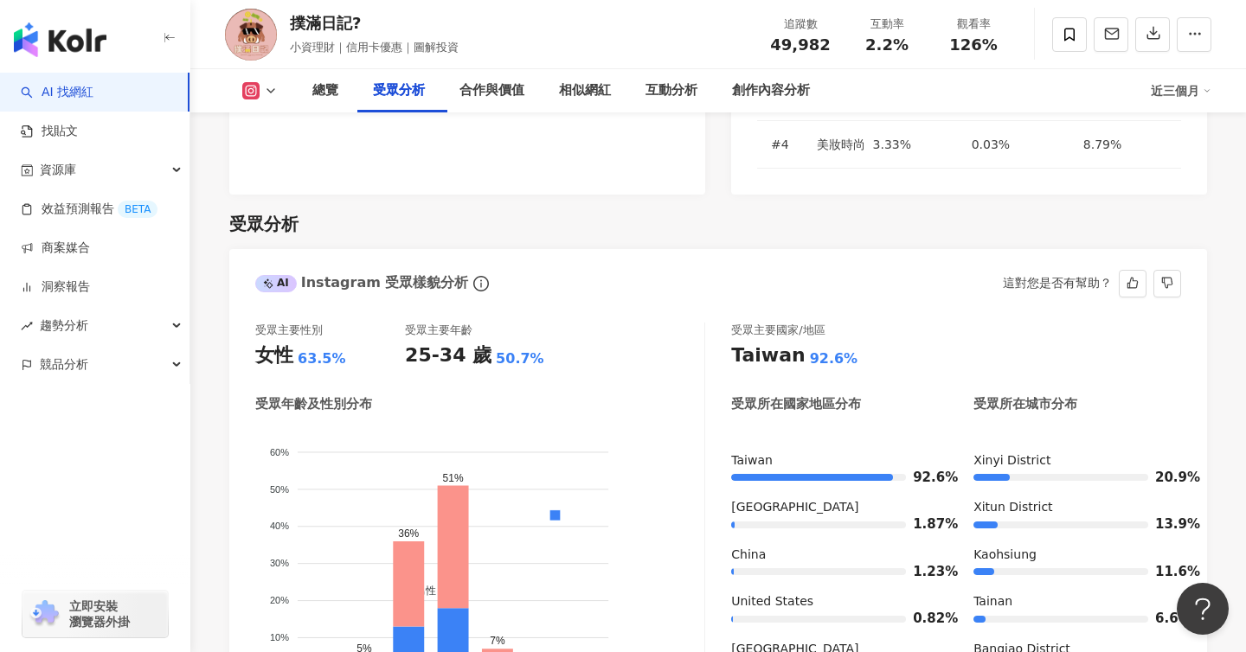
click at [553, 323] on div "受眾主要性別 女性 63.5% 受眾主要年齡 25-34 歲 50.7% 受眾年齡及性別分布 男性 女性 60% 60% 50% 50% 40% 40% 30…" at bounding box center [480, 520] width 450 height 395
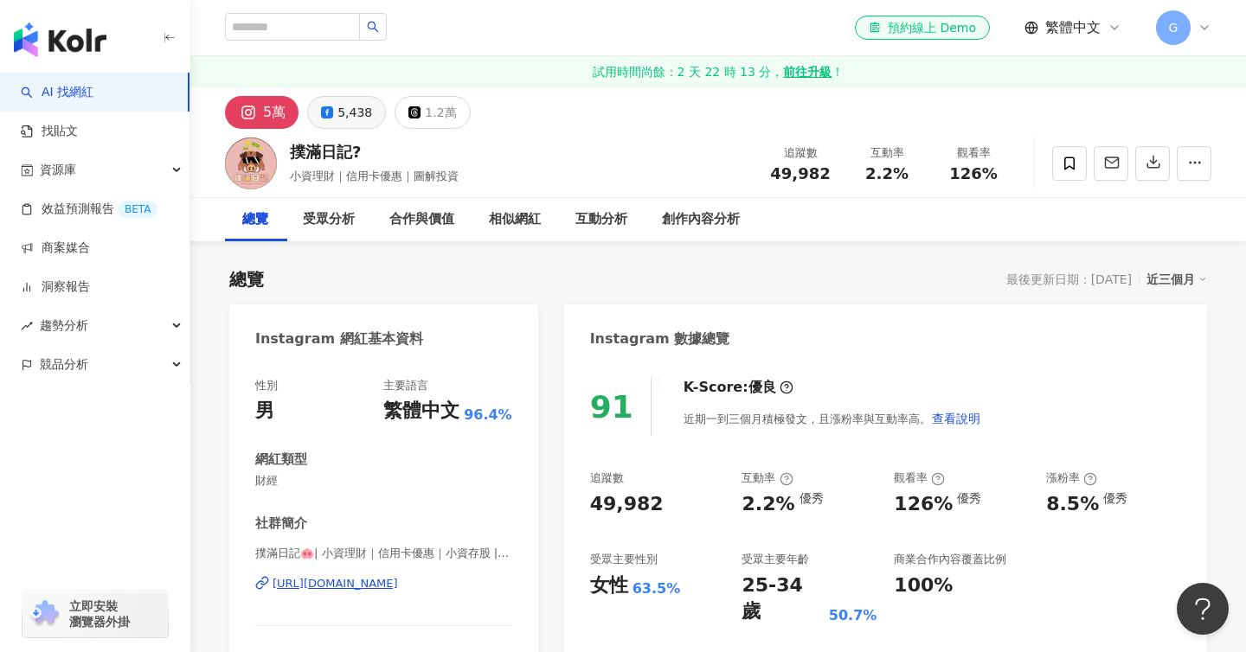
click at [339, 125] on button "5,438" at bounding box center [346, 112] width 79 height 33
click at [340, 114] on div "5,438" at bounding box center [354, 112] width 35 height 24
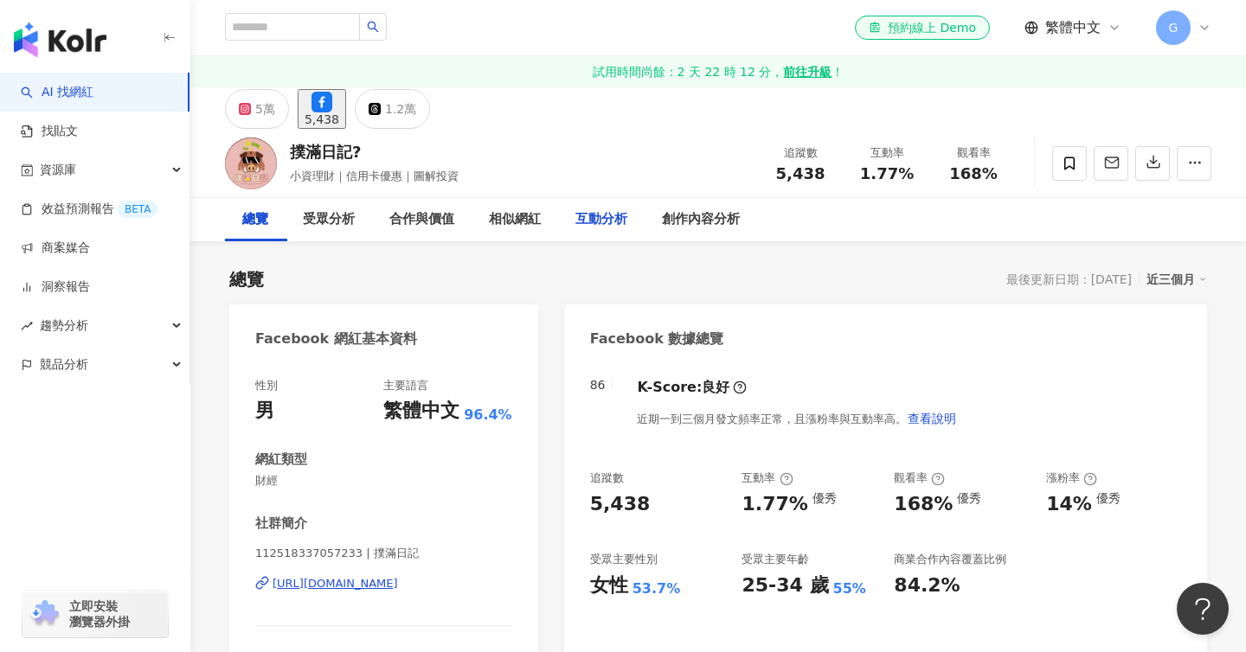
click at [589, 218] on div "互動分析" at bounding box center [601, 219] width 52 height 21
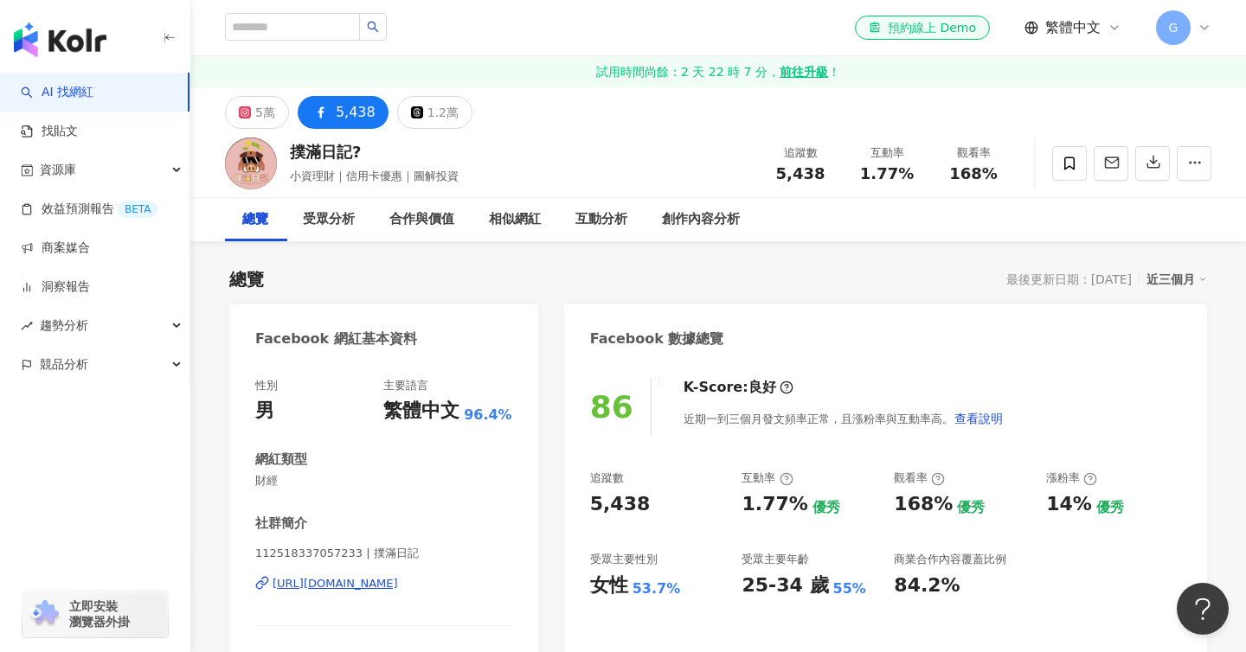
click at [769, 311] on div "Facebook 數據總覽" at bounding box center [885, 333] width 643 height 56
